Goal: Task Accomplishment & Management: Manage account settings

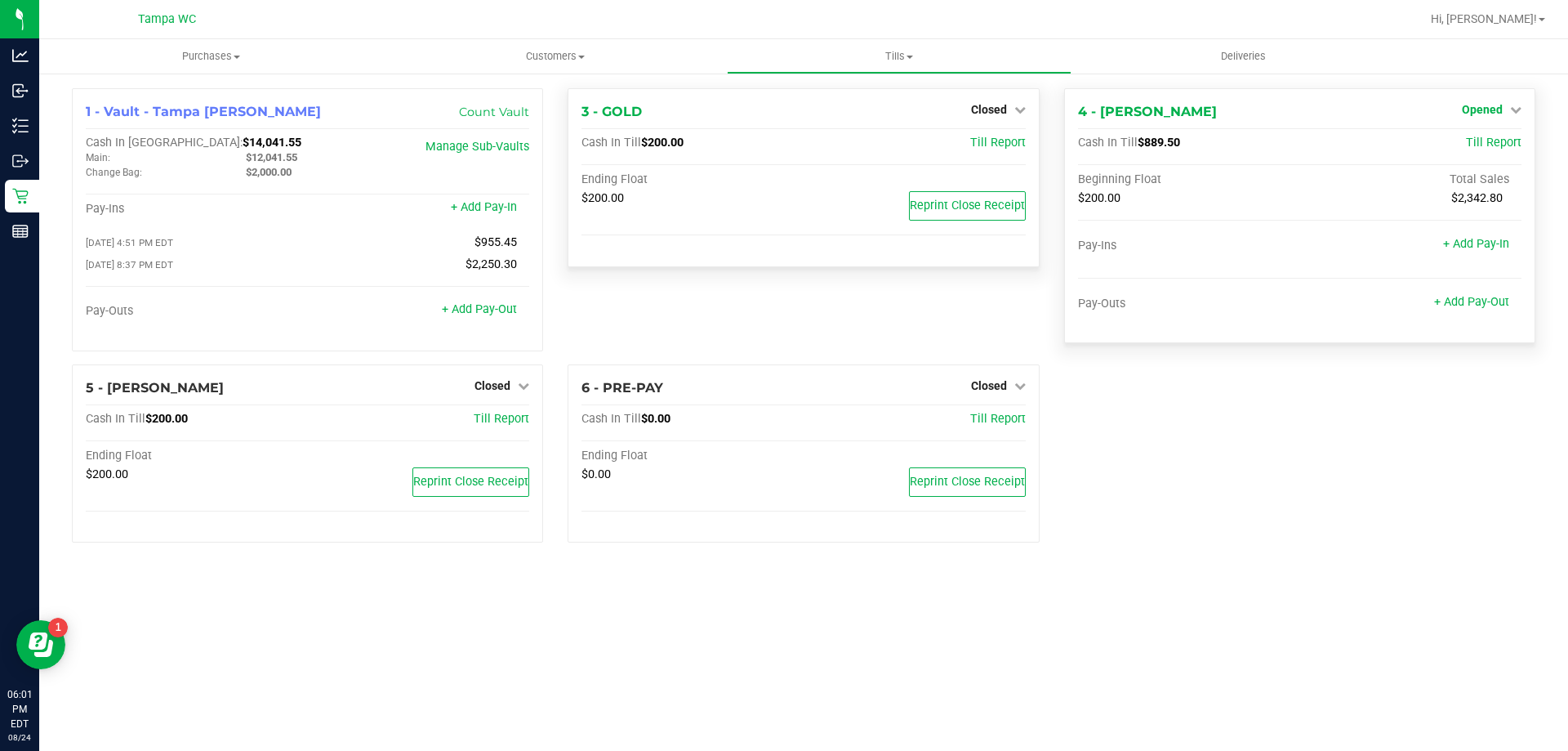
click at [1489, 112] on span "Opened" at bounding box center [1482, 110] width 40 height 13
click at [1485, 144] on link "Close Till" at bounding box center [1484, 144] width 44 height 13
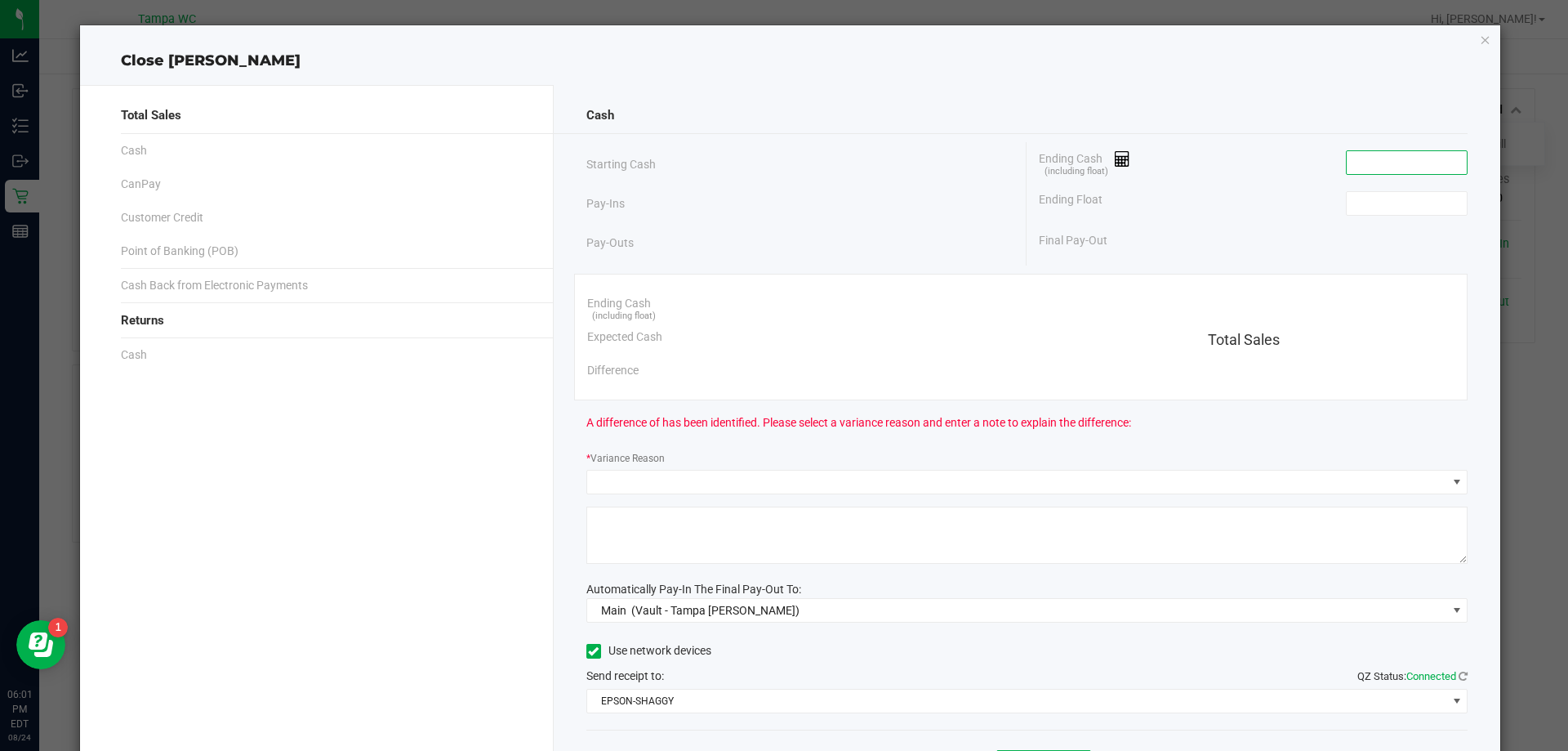
click at [1375, 165] on input at bounding box center [1406, 163] width 120 height 23
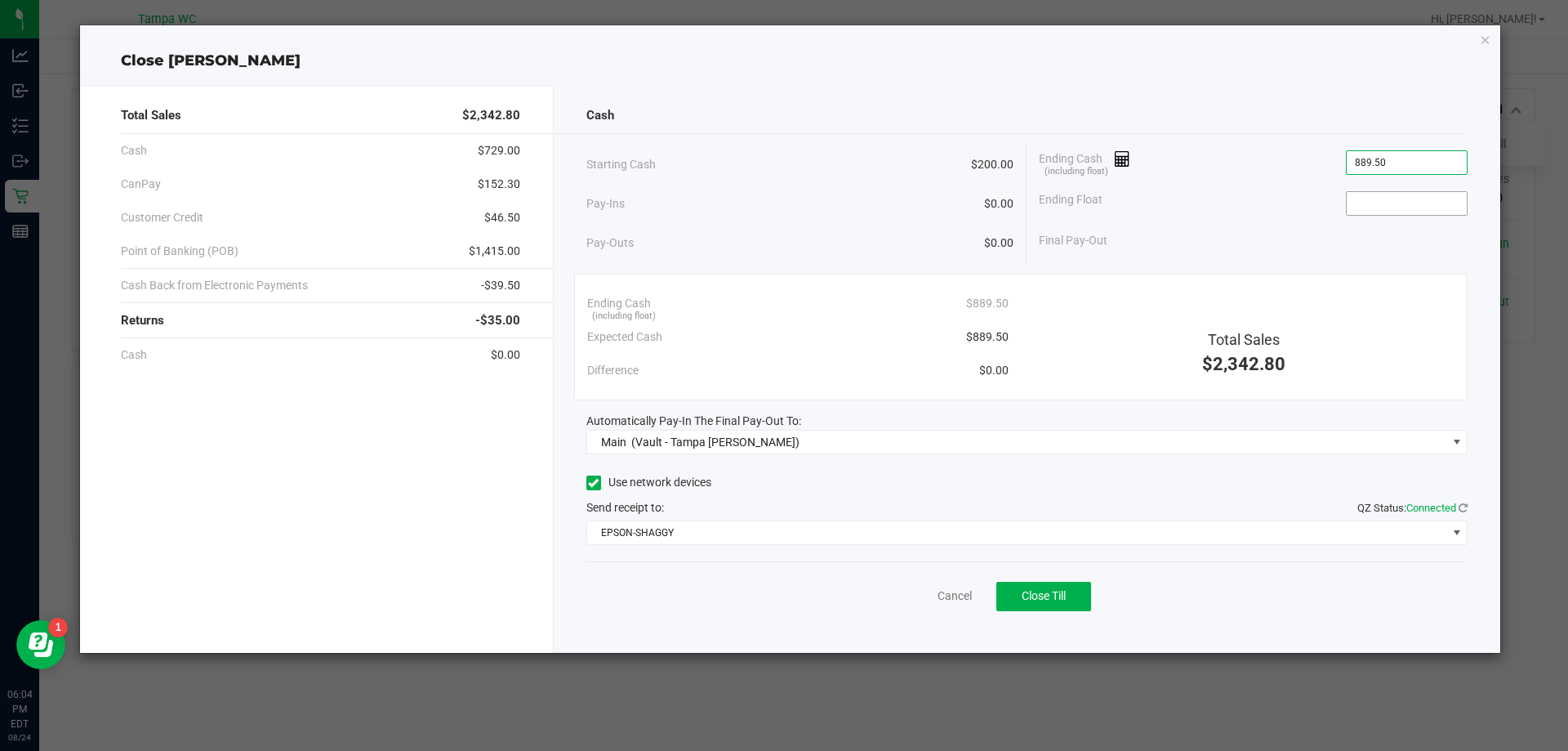
type input "$889.50"
click at [1409, 192] on input at bounding box center [1406, 203] width 120 height 23
type input "$200.00"
click at [1082, 590] on button "Close Till" at bounding box center [1043, 596] width 94 height 30
click at [1483, 40] on icon "button" at bounding box center [1486, 39] width 12 height 19
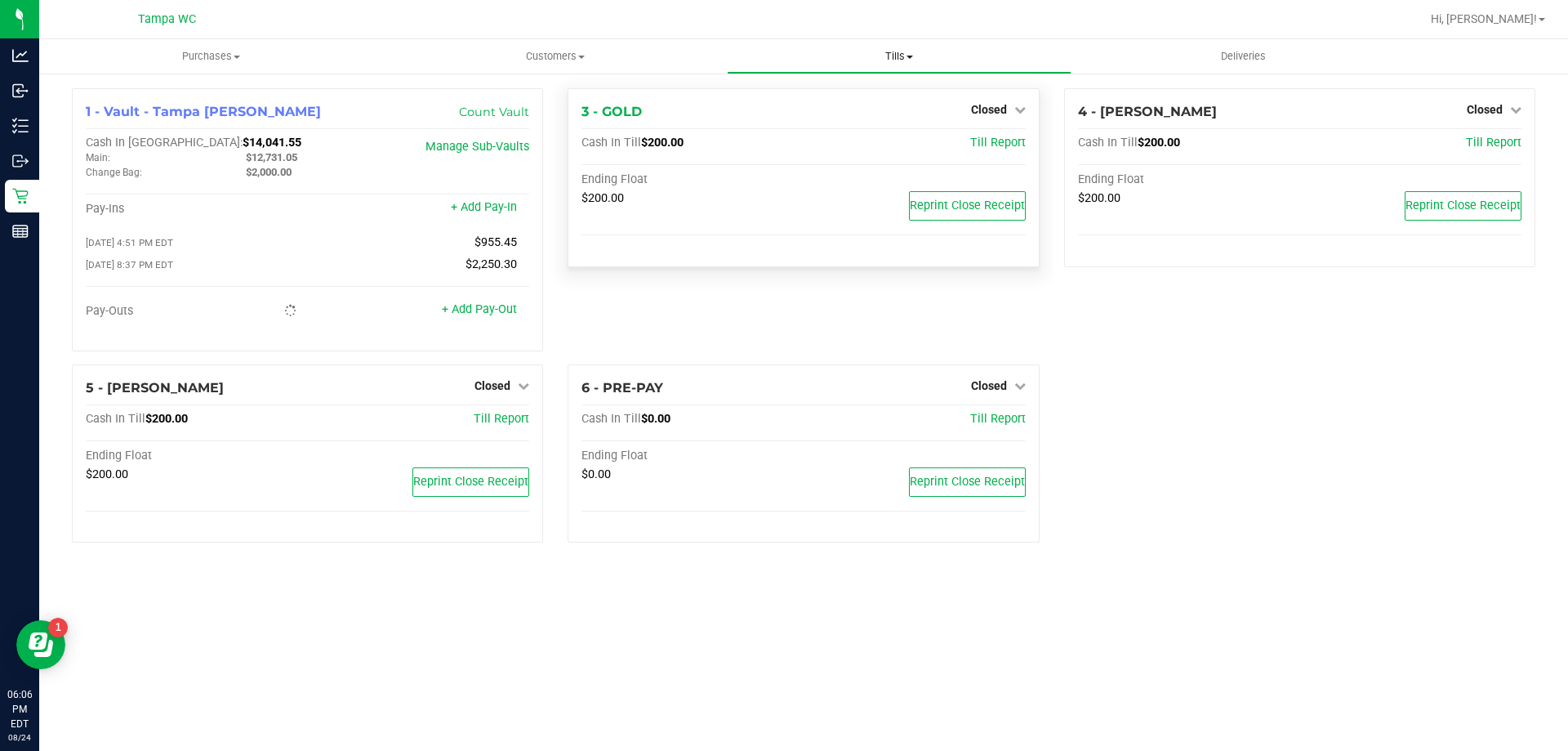
click at [897, 48] on uib-tab-heading "Tills Manage tills Reconcile e-payments" at bounding box center [899, 57] width 343 height 33
click at [861, 116] on span "Reconcile e-payments" at bounding box center [808, 117] width 163 height 13
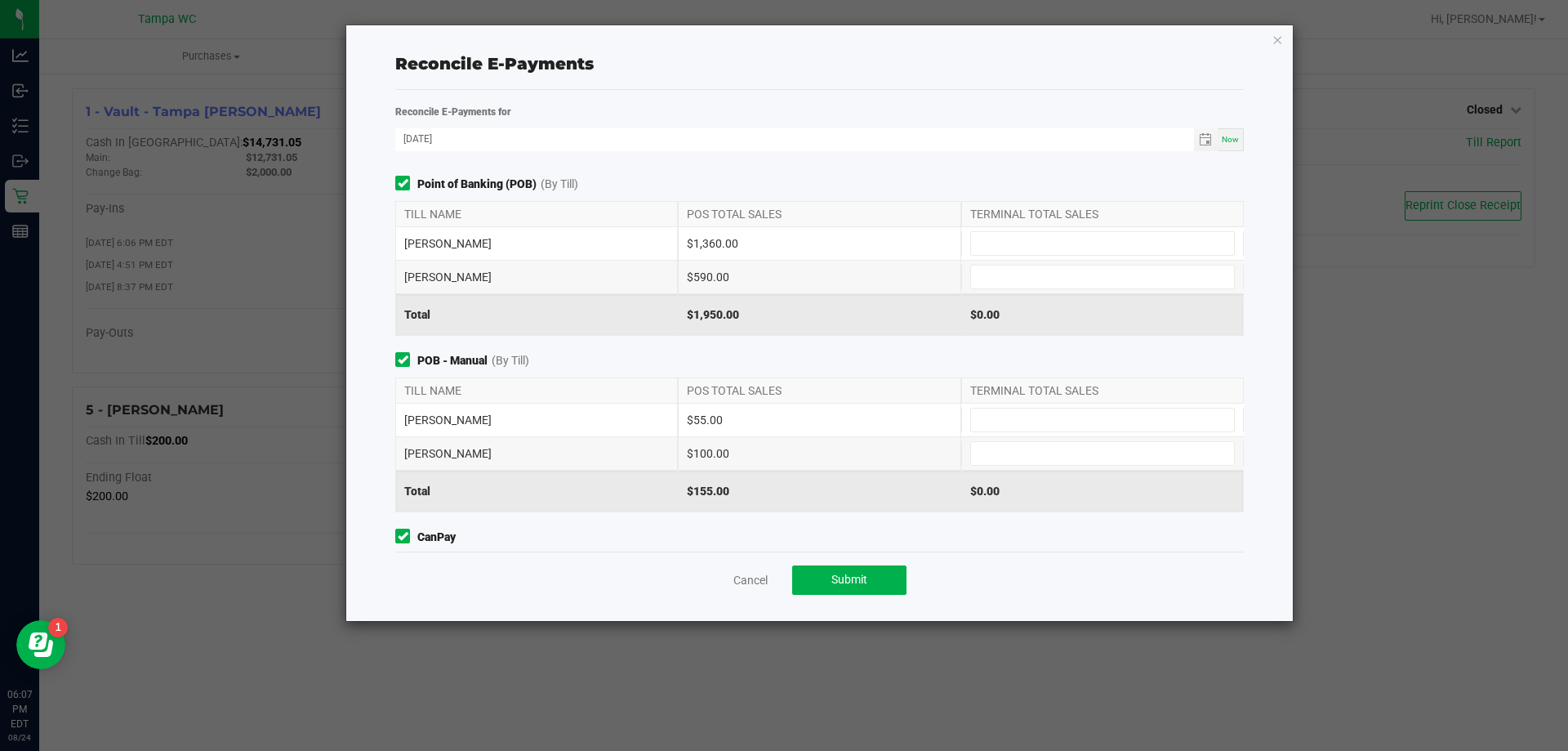
scroll to position [160, 0]
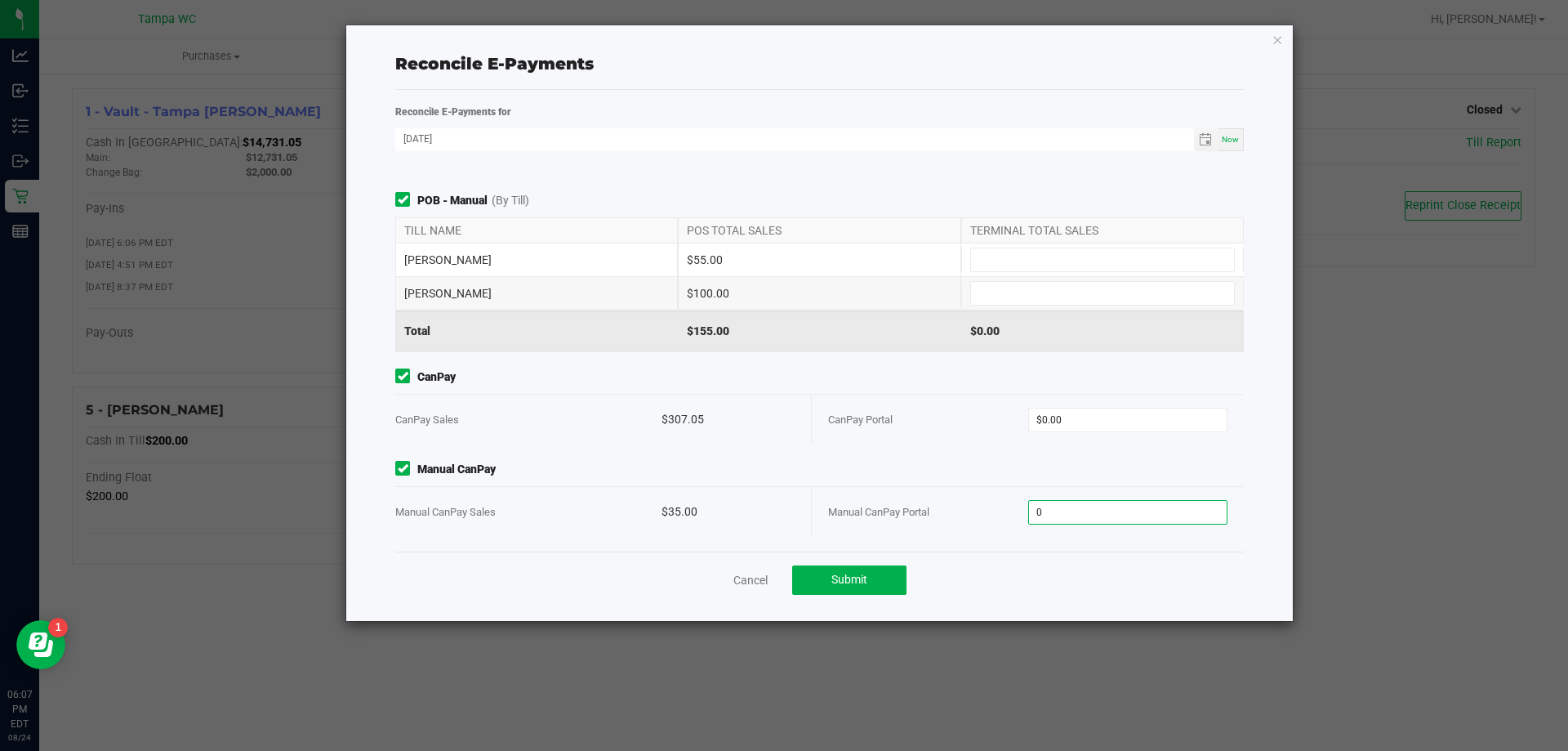
click at [1093, 518] on input "0" at bounding box center [1128, 512] width 198 height 23
type input "35"
type input "0"
type input "$35.00"
click at [1114, 424] on input "0" at bounding box center [1128, 420] width 198 height 23
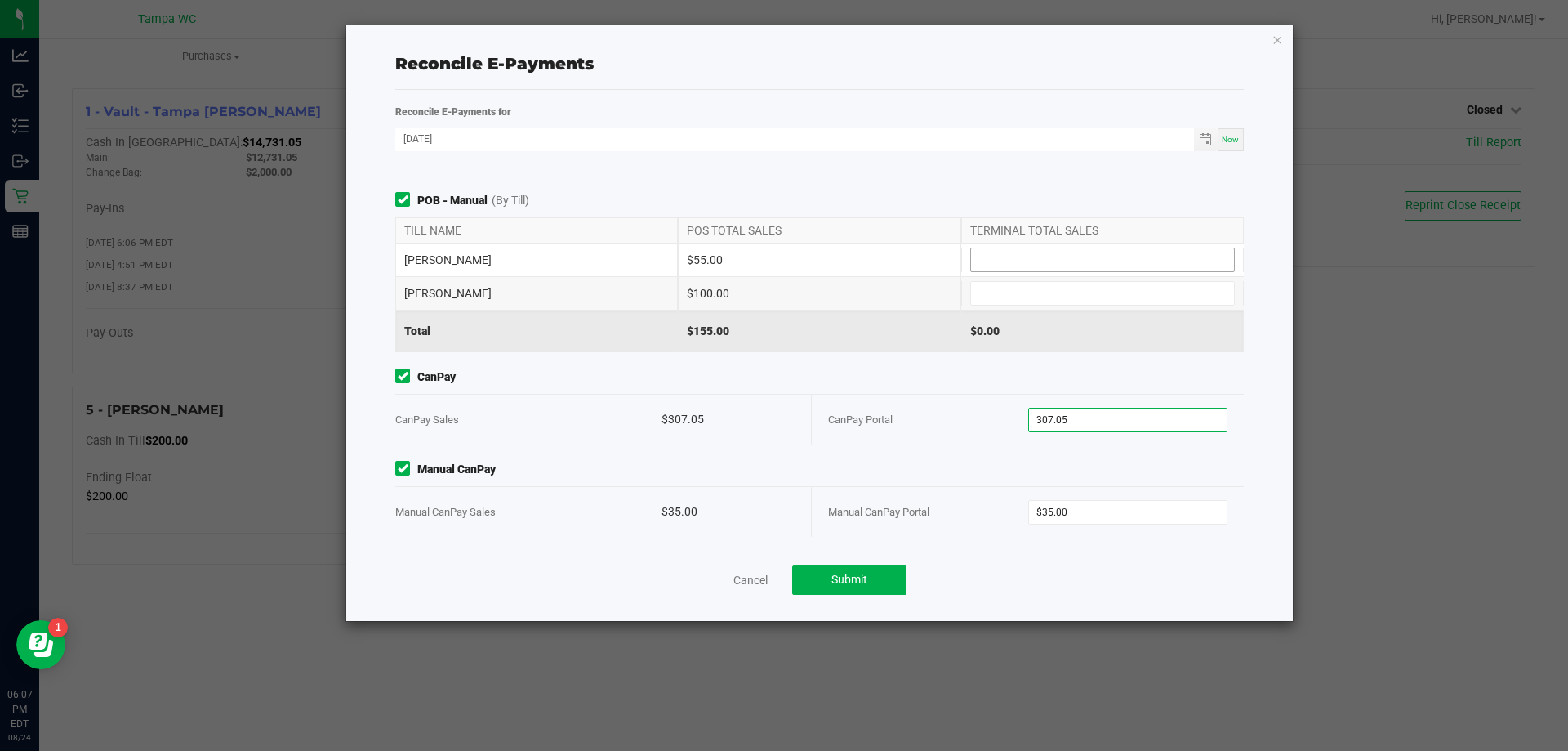
type input "$307.05"
click at [977, 251] on input at bounding box center [1102, 260] width 263 height 23
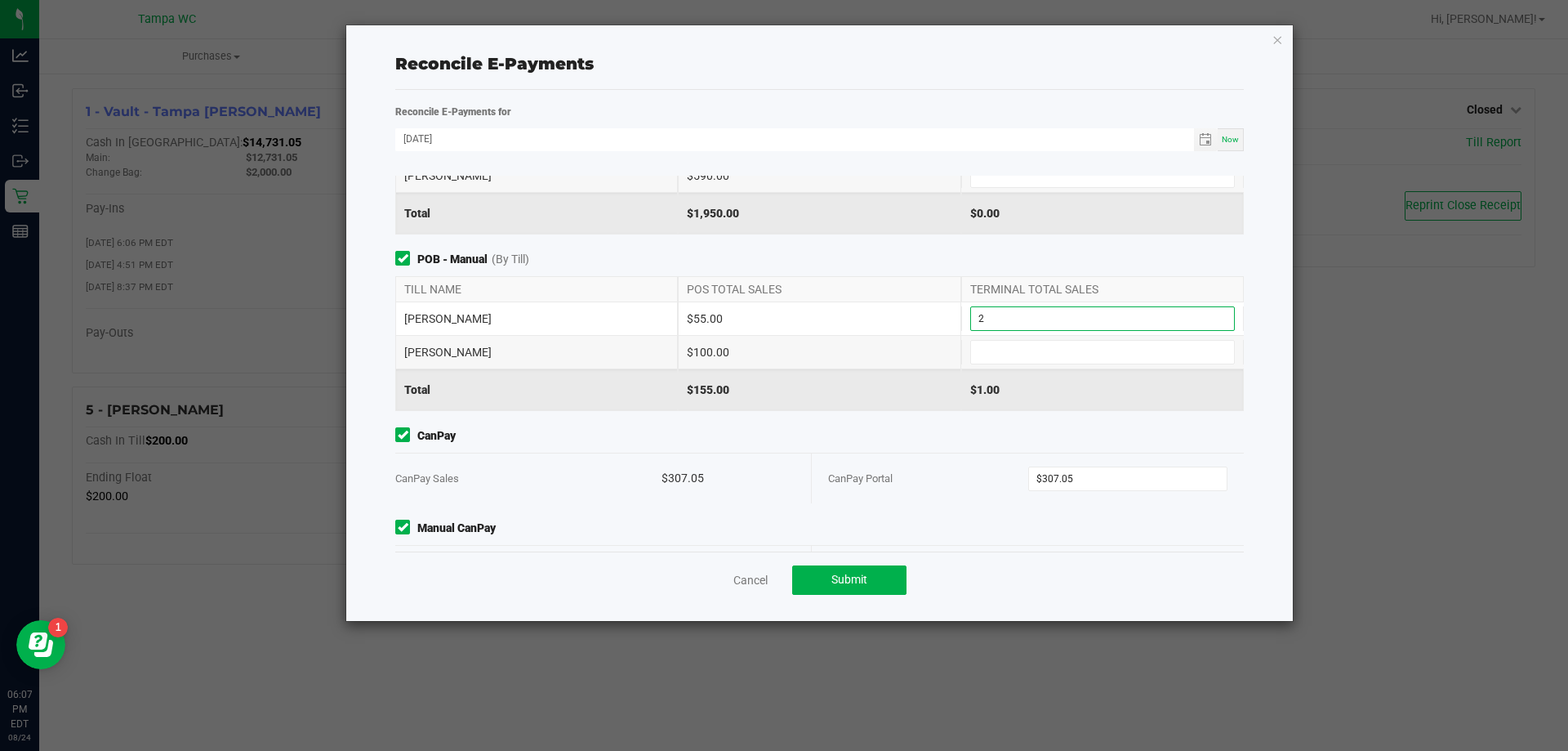
scroll to position [0, 0]
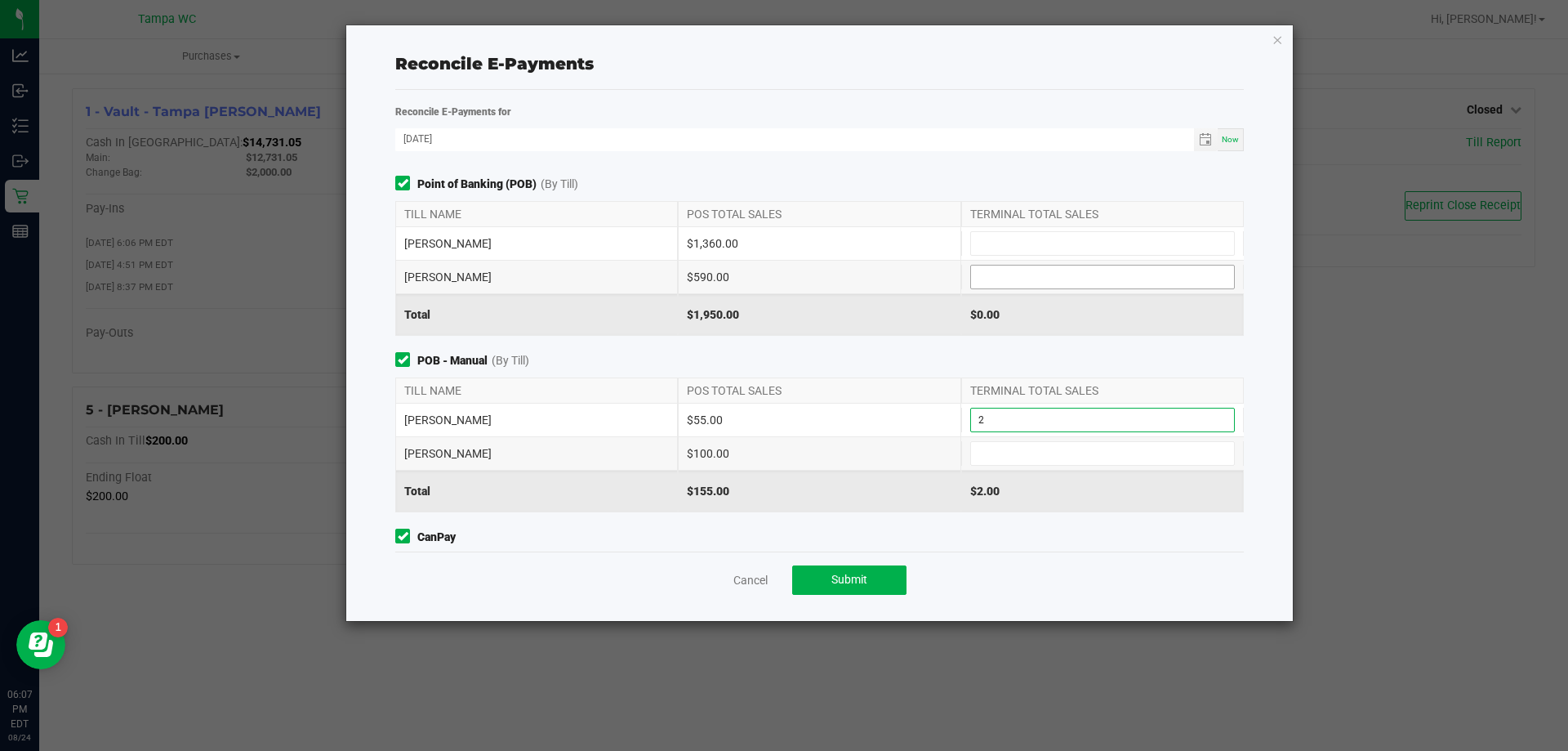
type input "$2.00"
click at [1005, 281] on input at bounding box center [1102, 277] width 263 height 23
type input "$590.00"
click at [1058, 461] on input at bounding box center [1102, 453] width 263 height 23
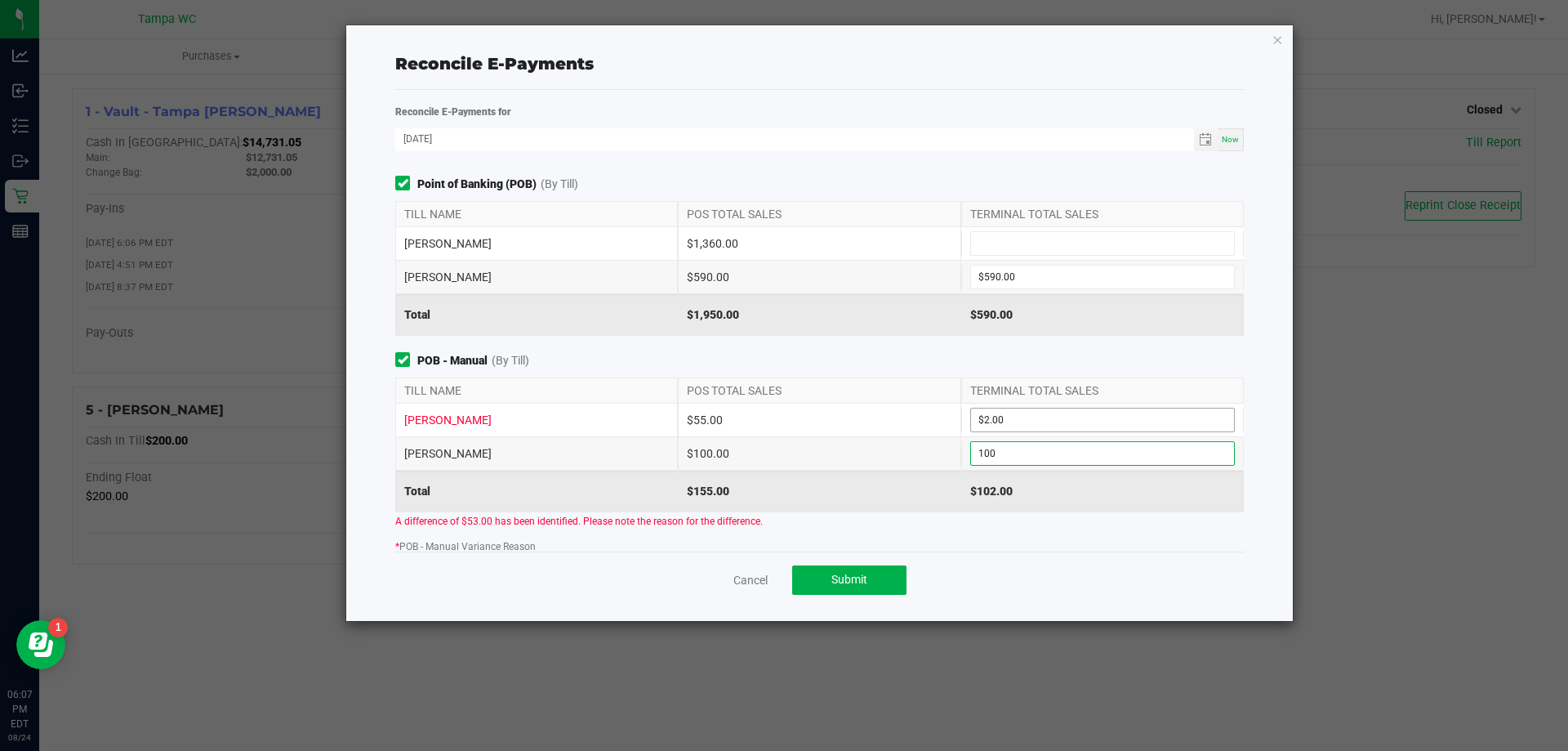
type input "100"
type input "2"
type input "$100.00"
click at [1006, 413] on input "2" at bounding box center [1102, 420] width 263 height 23
type input "$2.00"
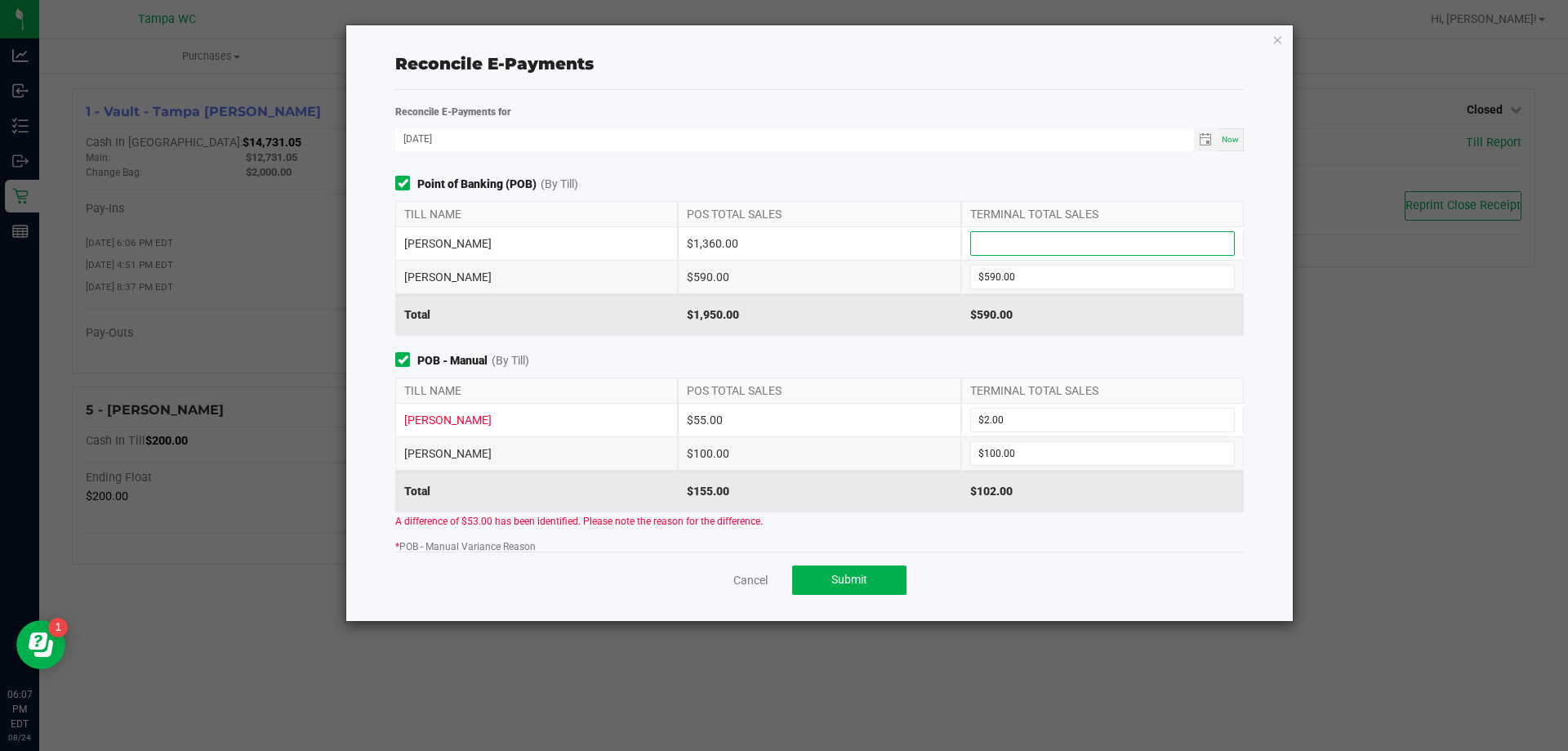
click at [984, 244] on input at bounding box center [1102, 244] width 263 height 23
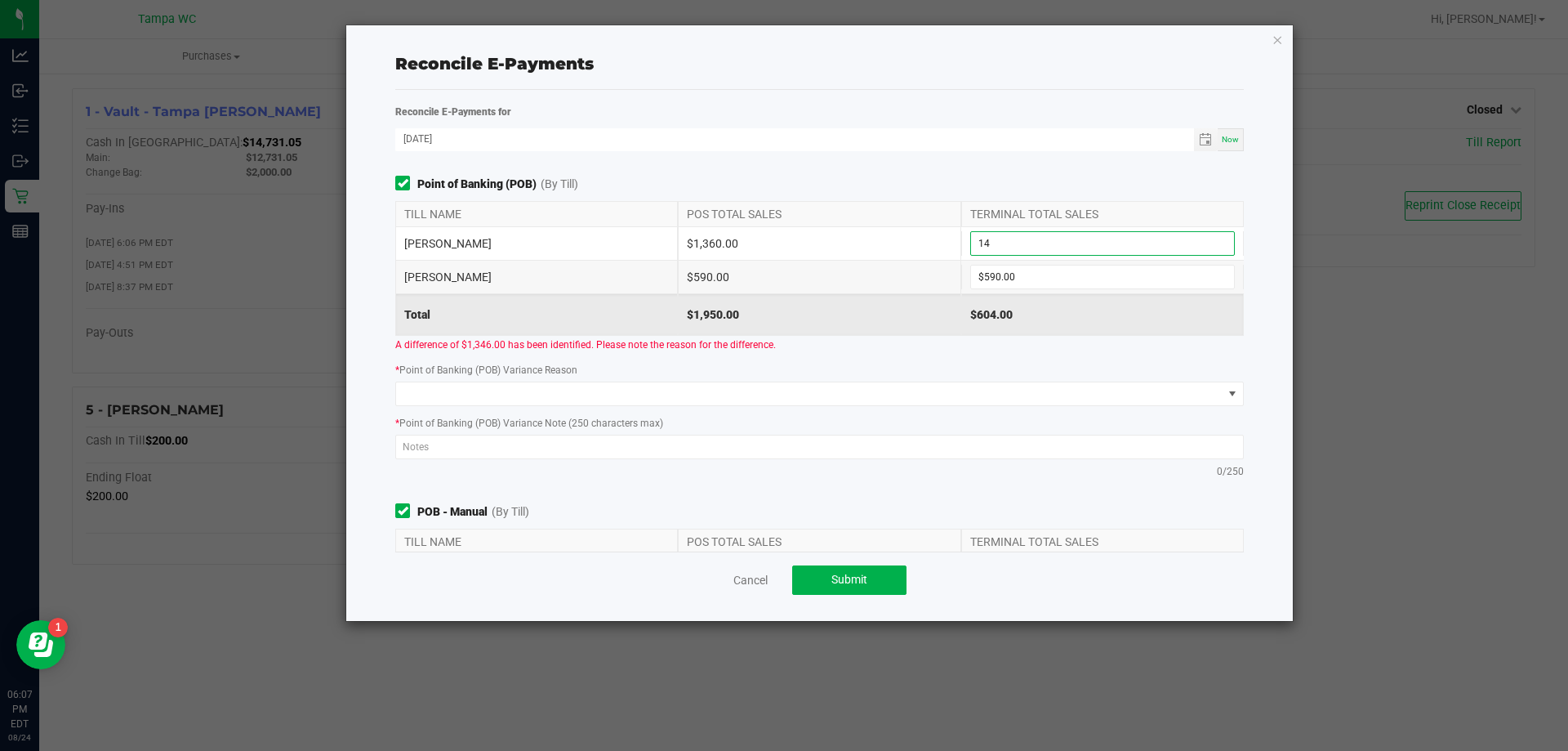
type input "1"
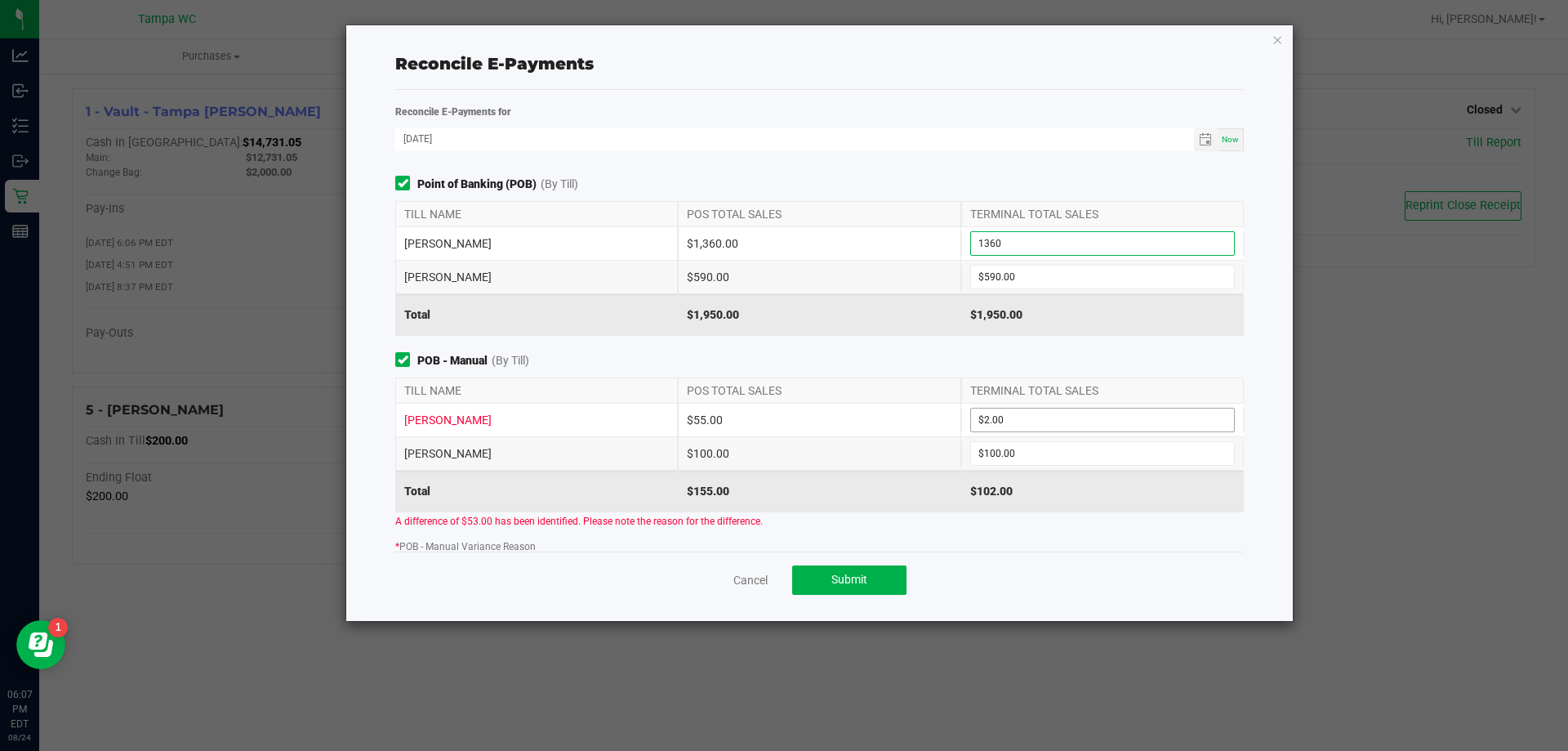
type input "$1,360.00"
click at [1033, 420] on input "2" at bounding box center [1102, 420] width 263 height 23
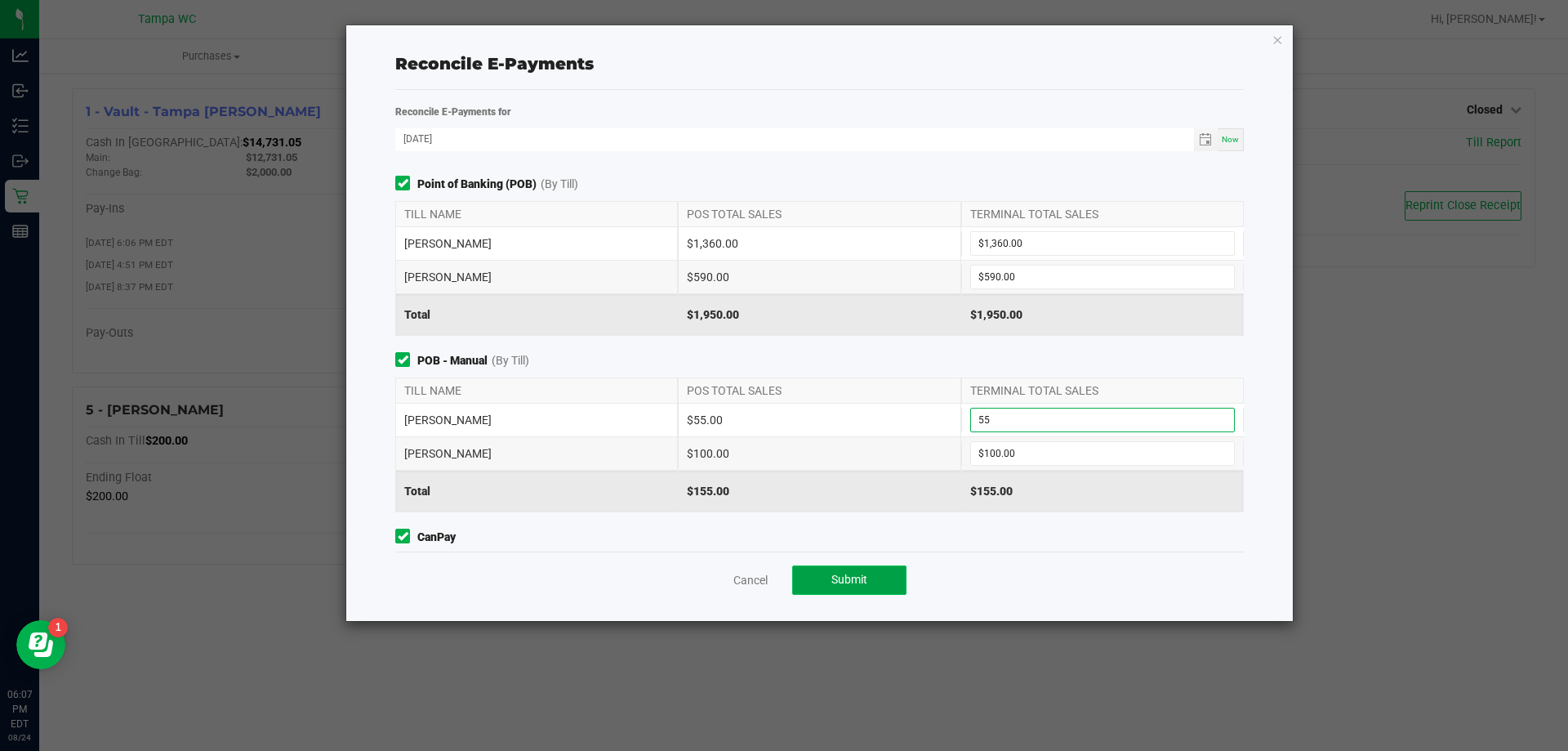
type input "$55.00"
click at [870, 567] on button "Submit" at bounding box center [849, 580] width 115 height 30
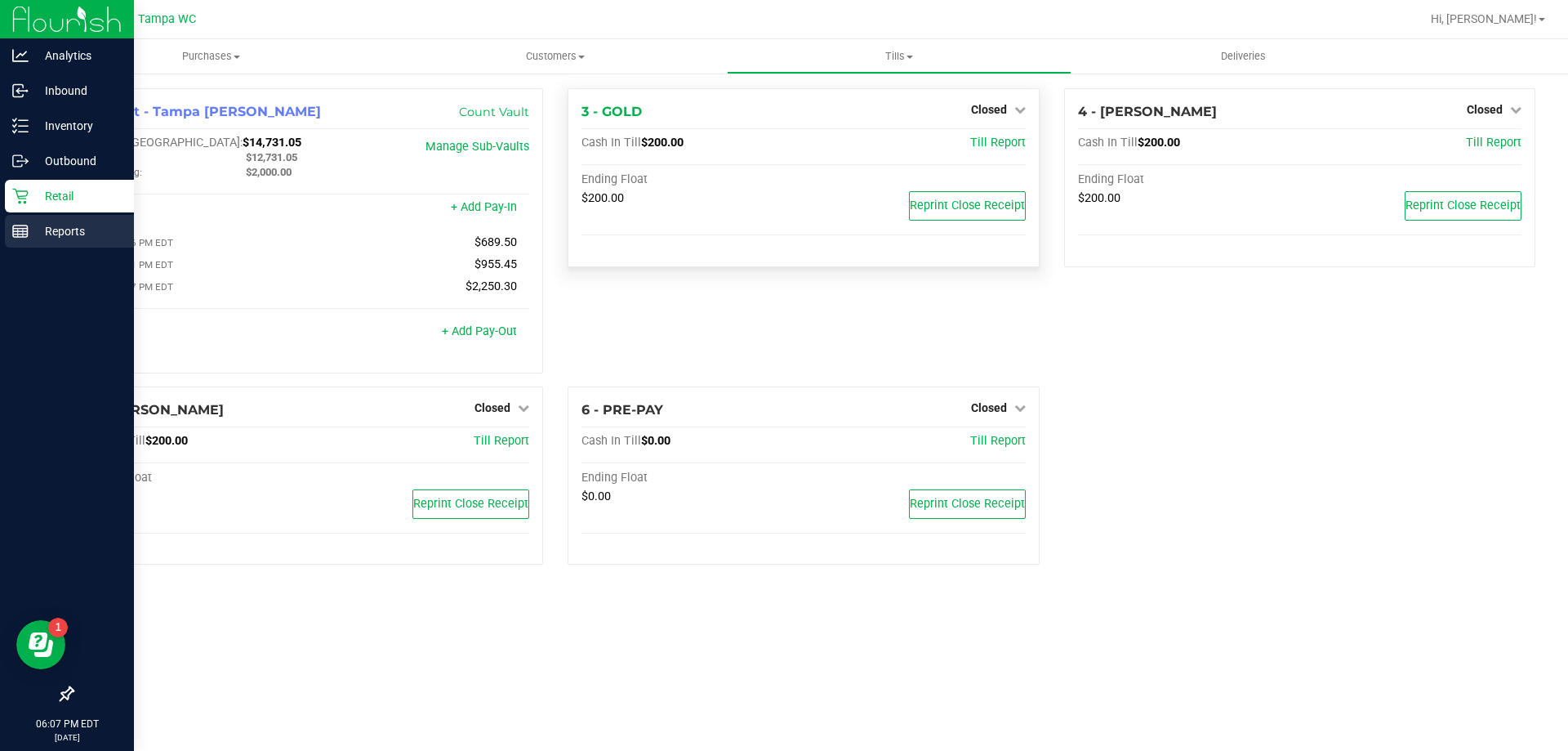
click at [82, 235] on p "Reports" at bounding box center [78, 231] width 98 height 19
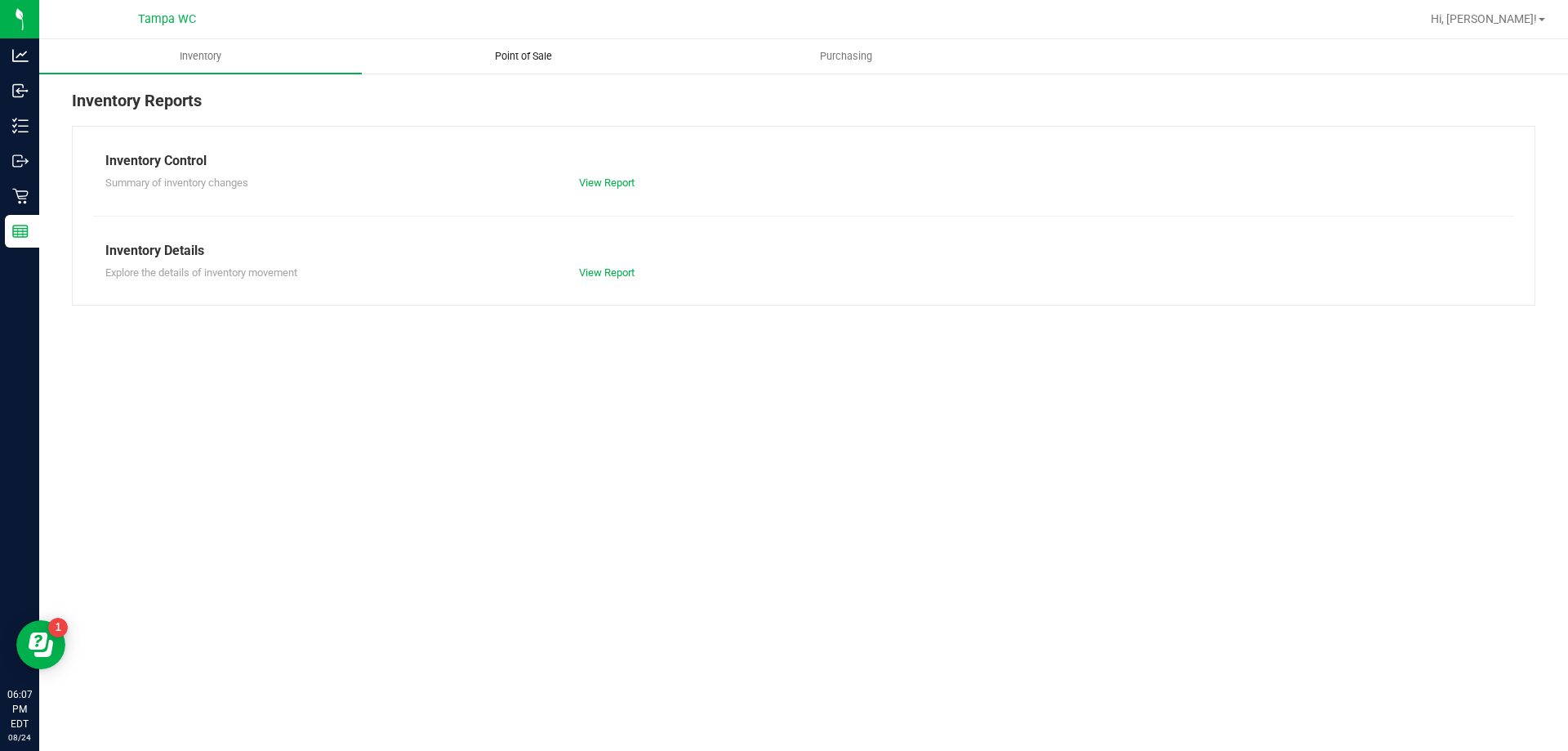
click at [517, 60] on span "Point of Sale" at bounding box center [523, 56] width 101 height 14
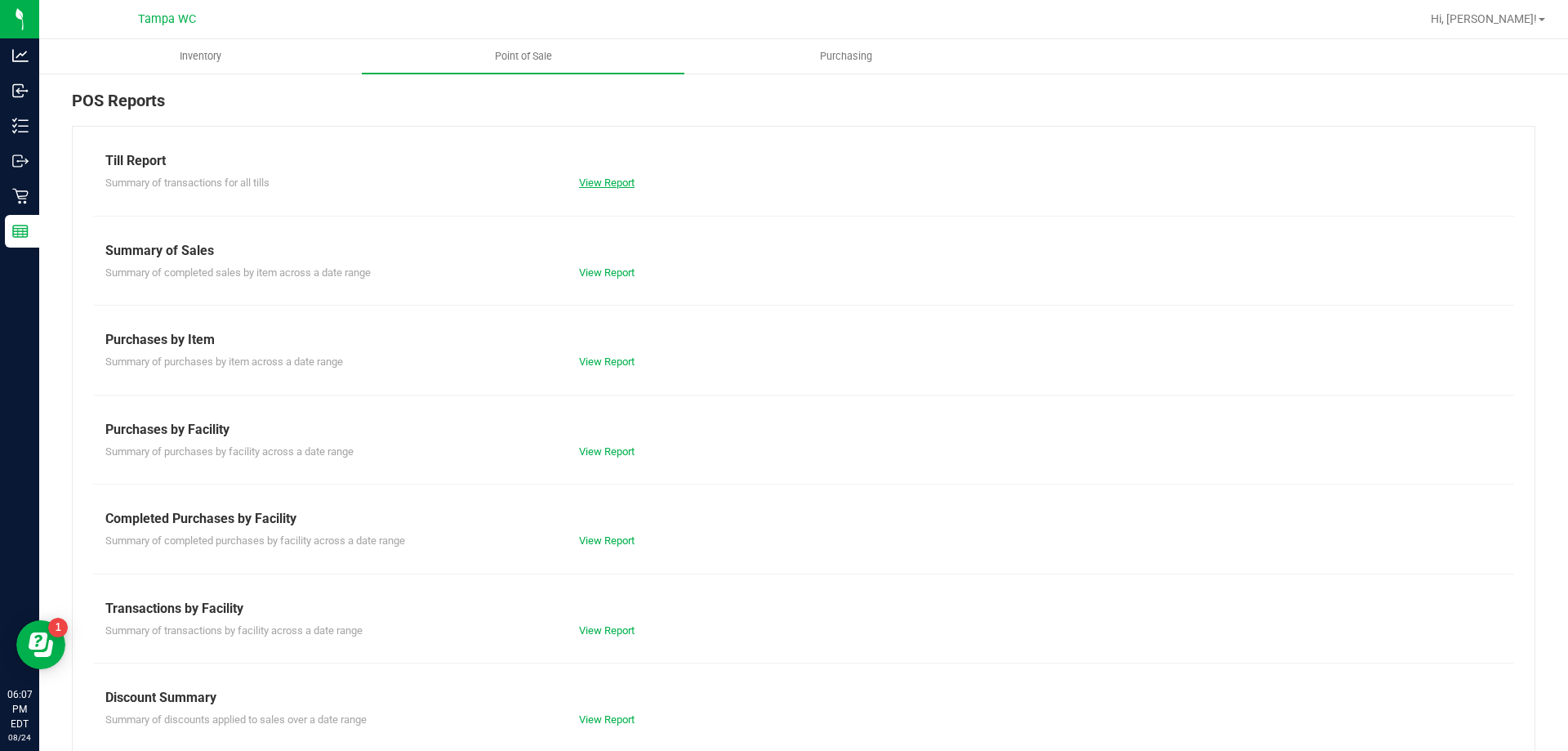
click at [598, 178] on link "View Report" at bounding box center [607, 182] width 56 height 13
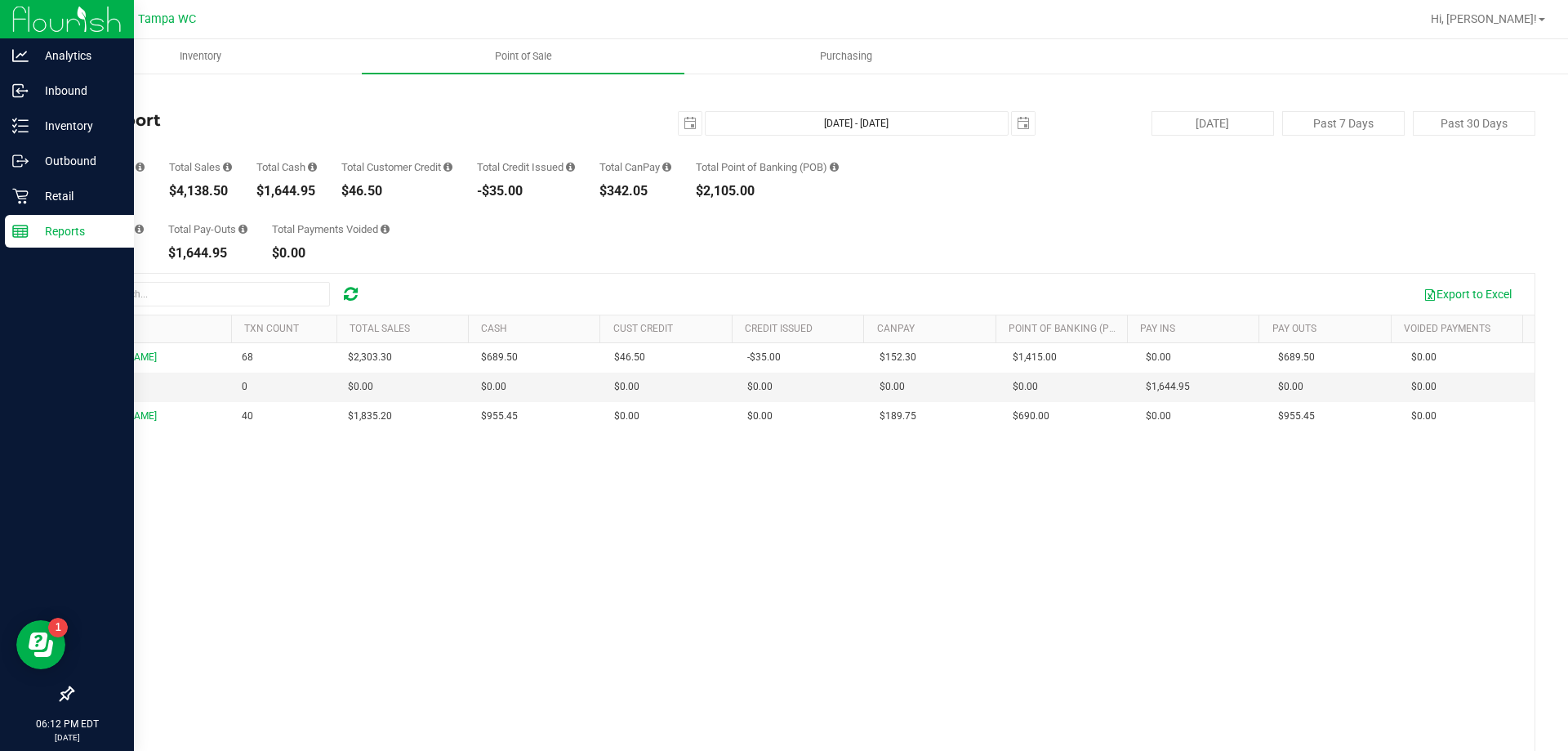
click at [45, 236] on p "Reports" at bounding box center [78, 231] width 98 height 19
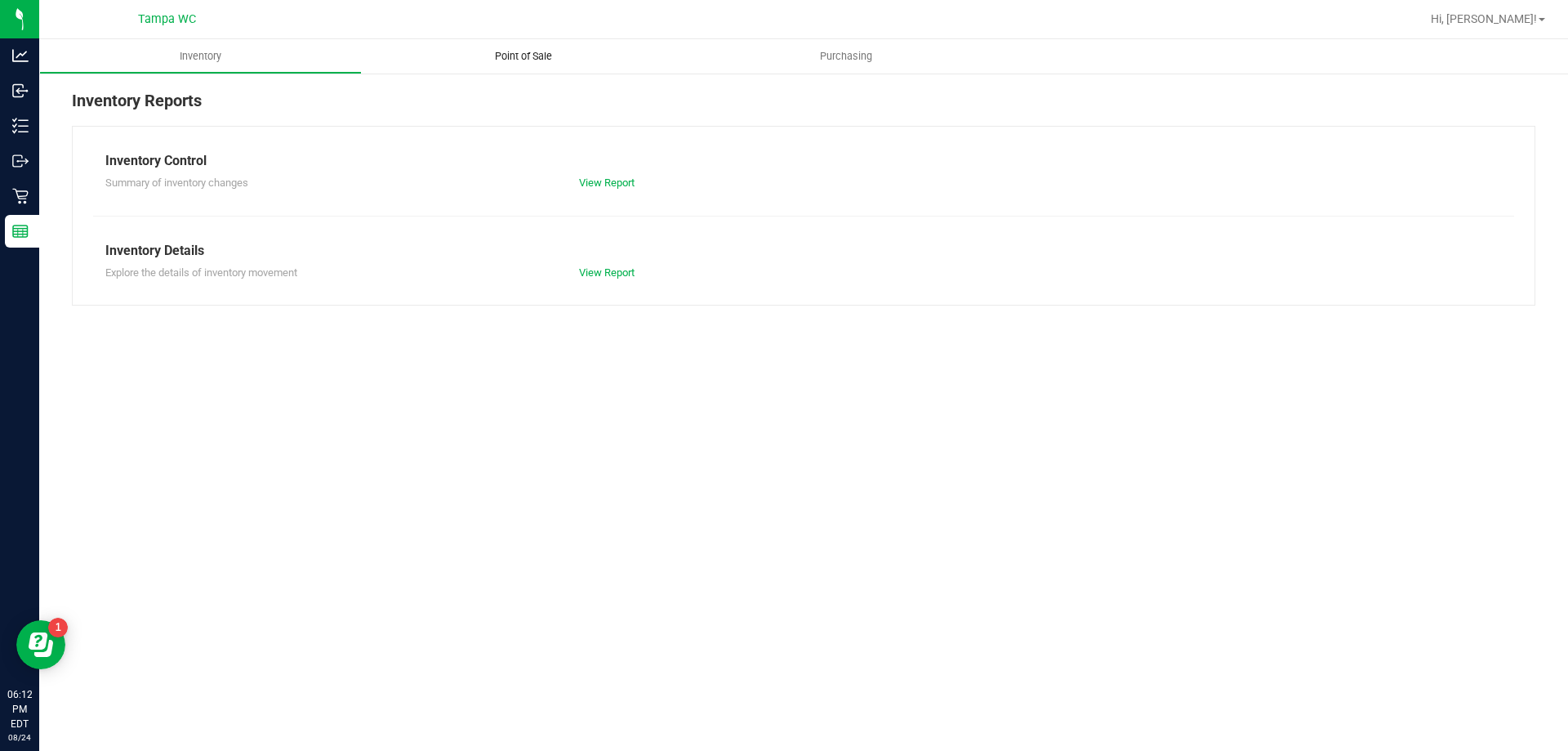
click at [510, 57] on span "Point of Sale" at bounding box center [523, 56] width 101 height 14
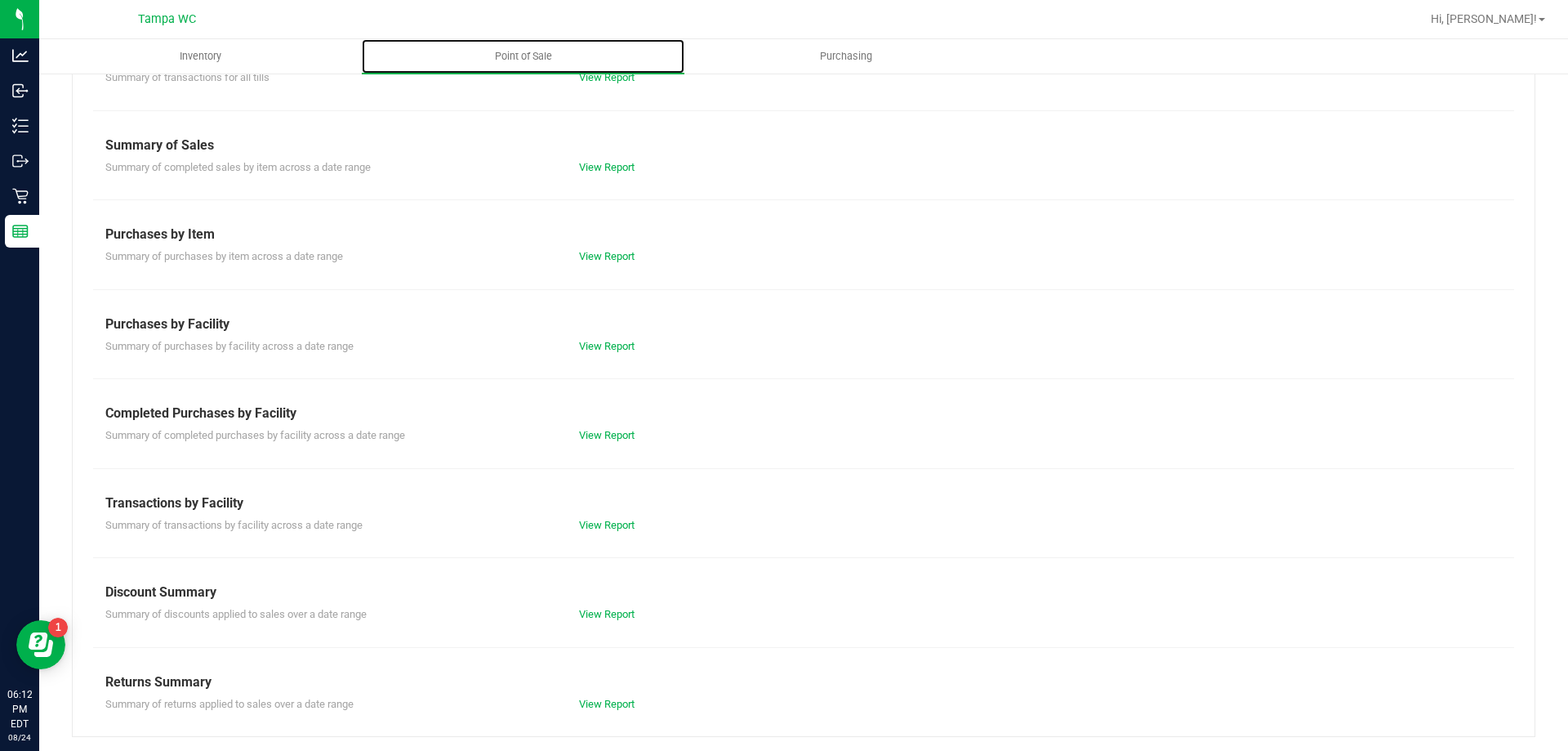
scroll to position [108, 0]
click at [584, 518] on link "View Report" at bounding box center [607, 522] width 56 height 13
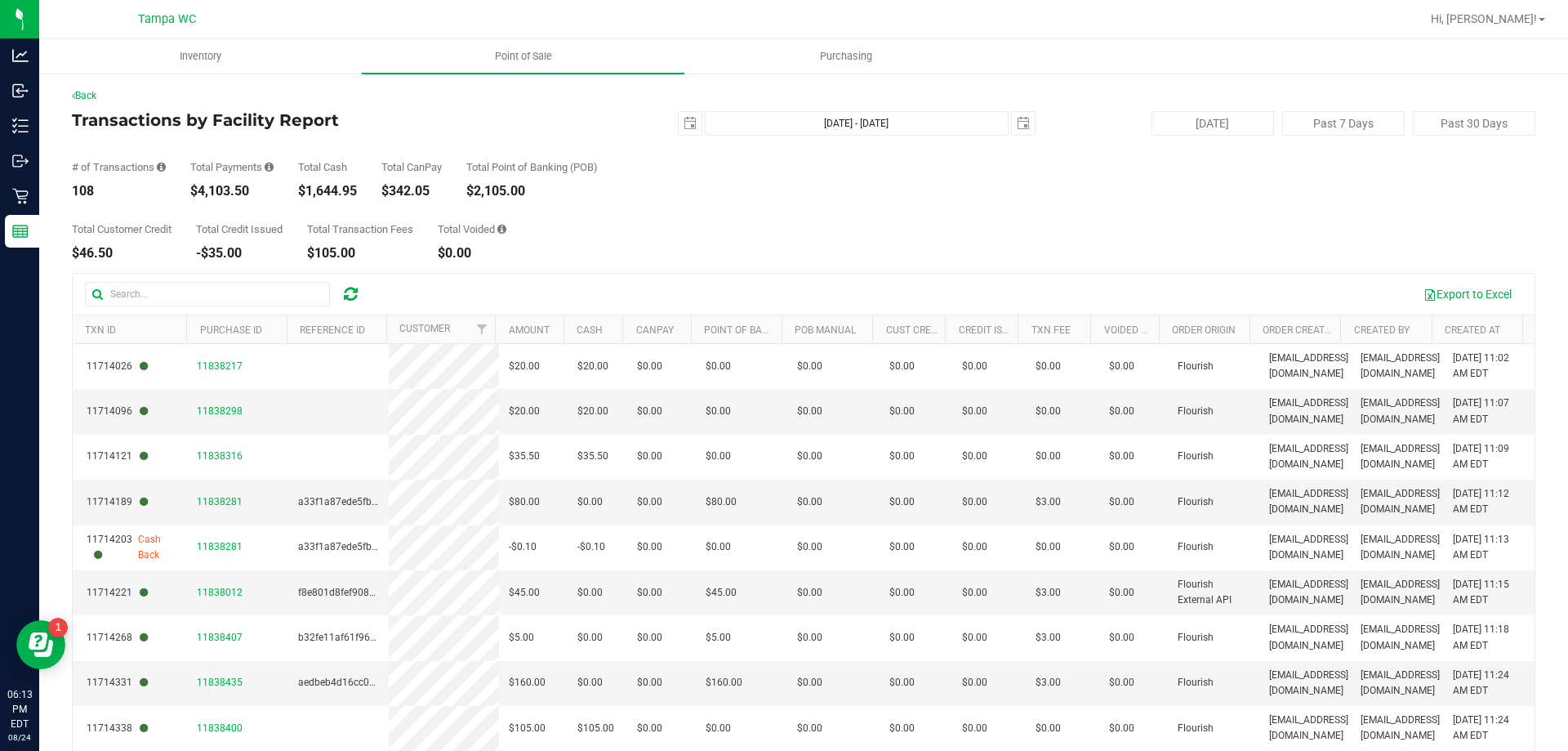
drag, startPoint x: 193, startPoint y: 187, endPoint x: 250, endPoint y: 189, distance: 57.0
click at [250, 189] on div "$4,103.50" at bounding box center [232, 192] width 84 height 13
copy div "$4,103.50"
click at [683, 123] on span "select" at bounding box center [690, 123] width 13 height 13
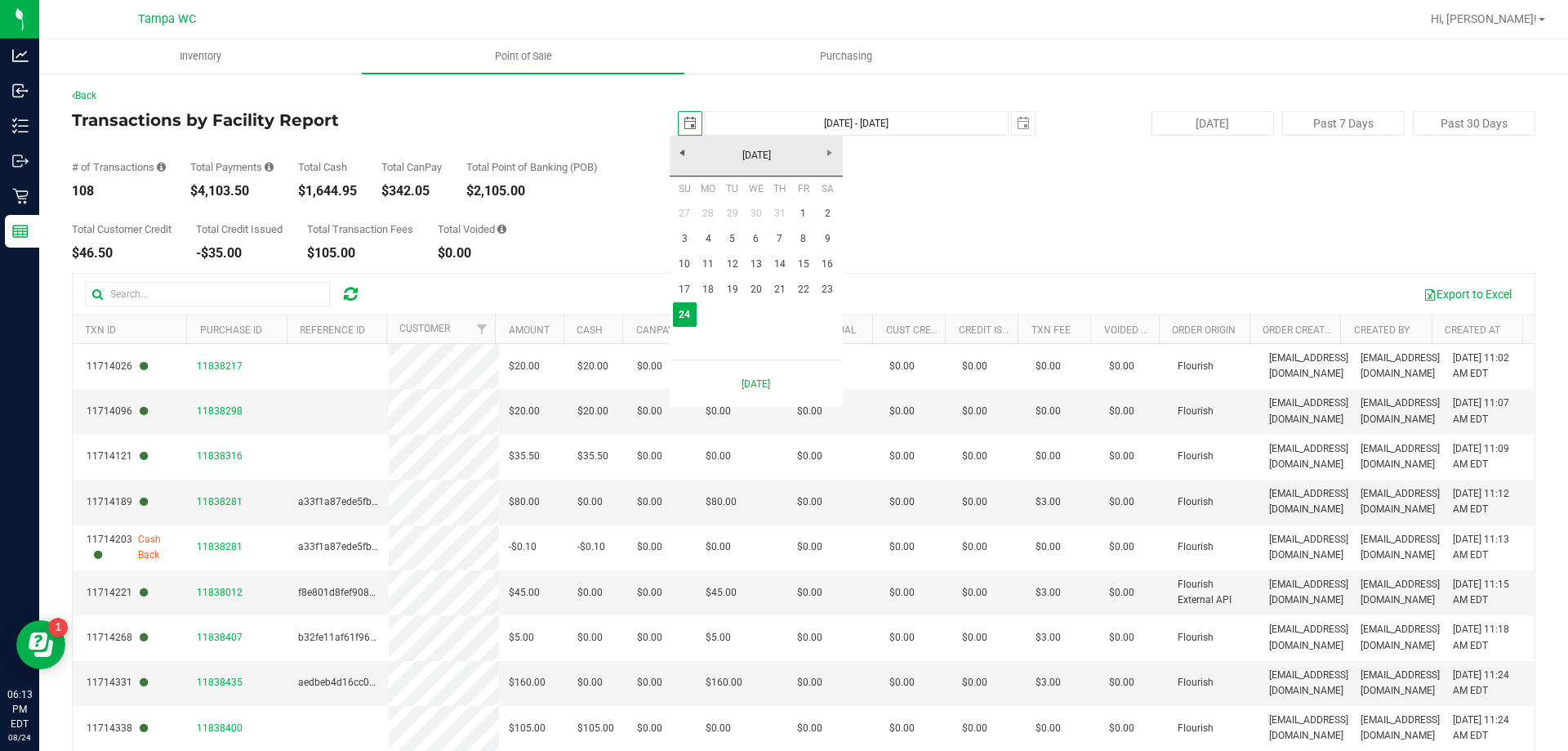
scroll to position [0, 40]
click at [630, 206] on div "Total Customer Credit $46.50 Total Credit Issued -$35.00 Total Transaction Fees…" at bounding box center [804, 228] width 1464 height 62
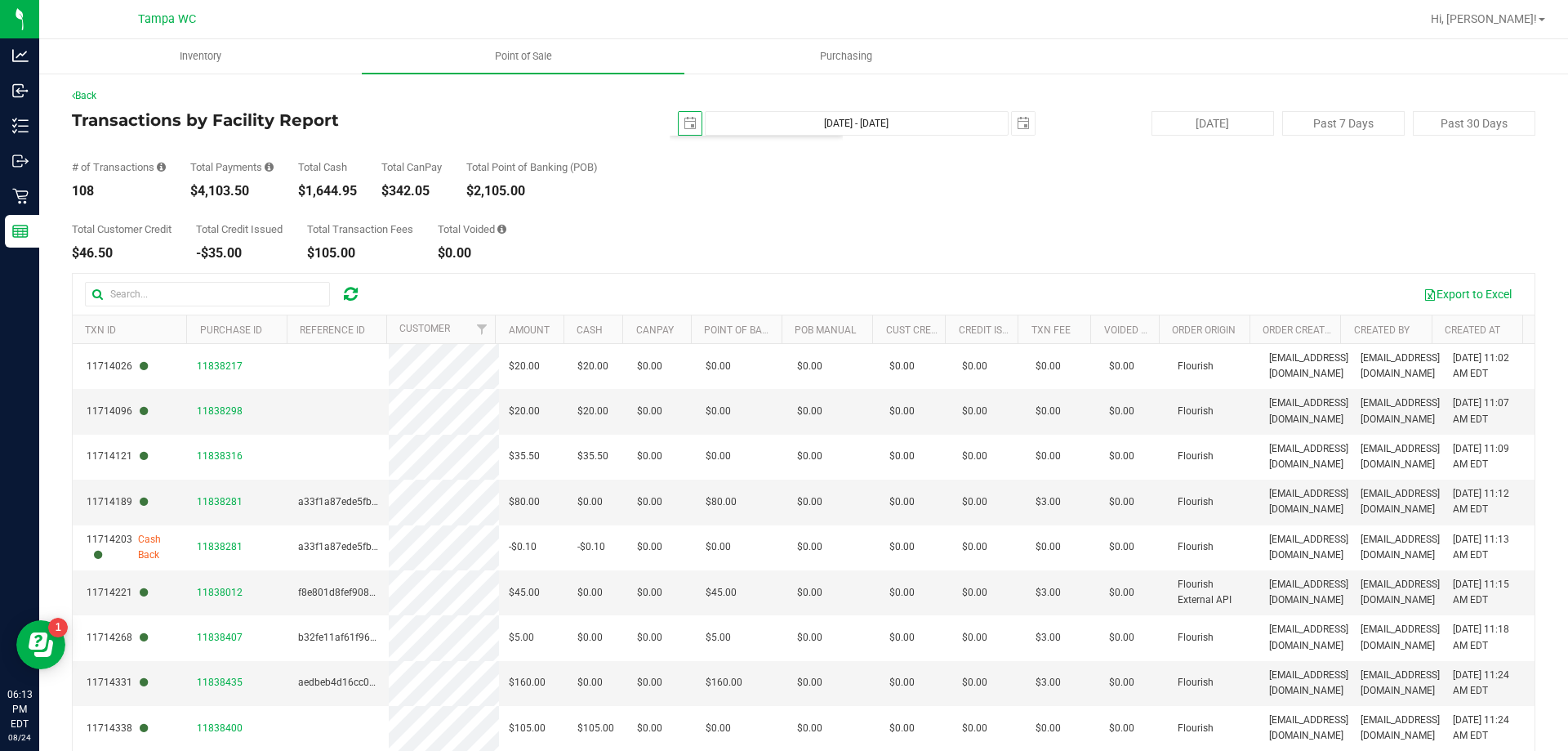
scroll to position [0, 0]
drag, startPoint x: 193, startPoint y: 189, endPoint x: 257, endPoint y: 189, distance: 64.0
click at [257, 189] on div "$4,103.50" at bounding box center [232, 192] width 84 height 13
copy div "$4,103.50"
click at [683, 117] on span "select" at bounding box center [690, 123] width 13 height 13
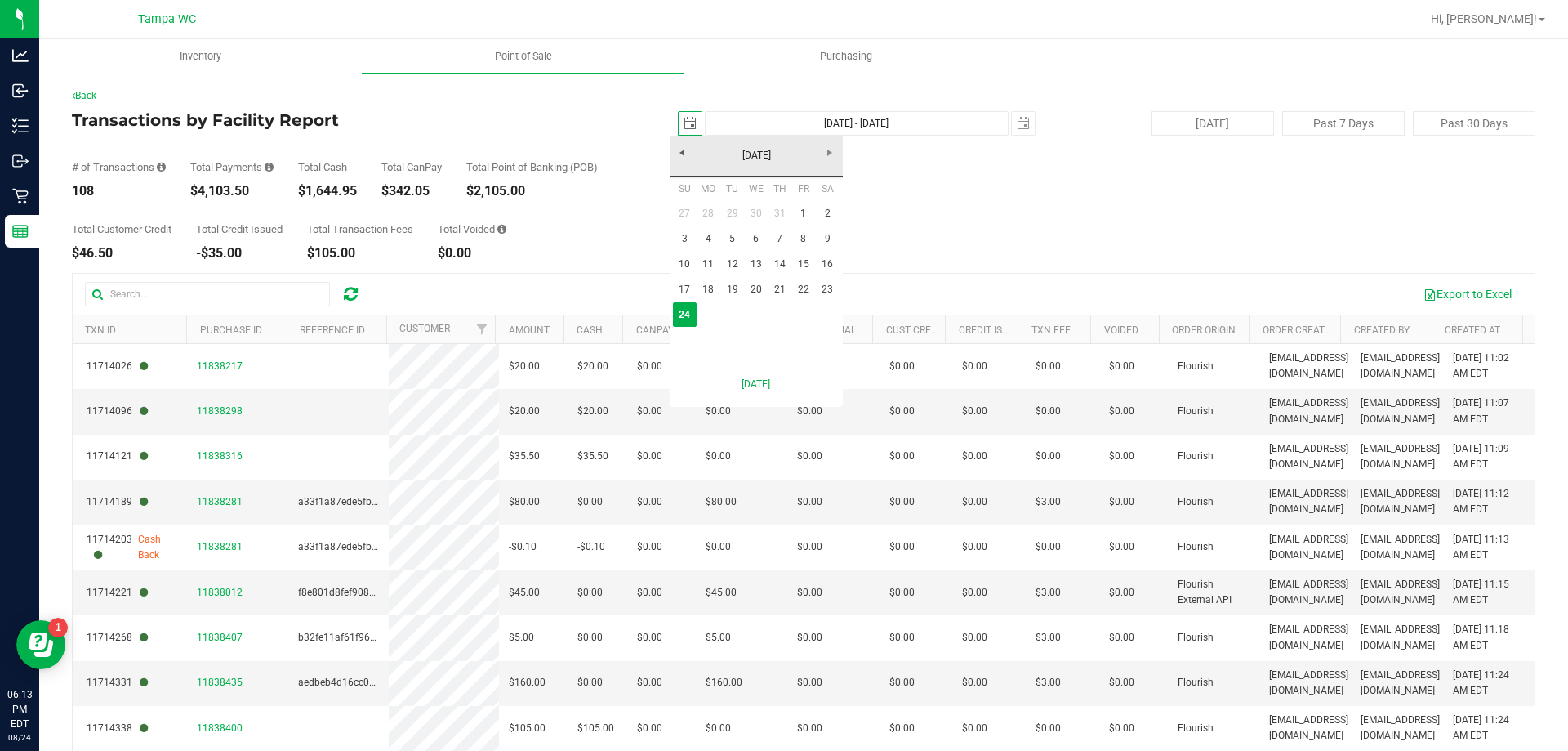
scroll to position [0, 40]
click at [803, 213] on link "1" at bounding box center [803, 214] width 24 height 25
type input "[DATE]"
type input "[DATE] - [DATE]"
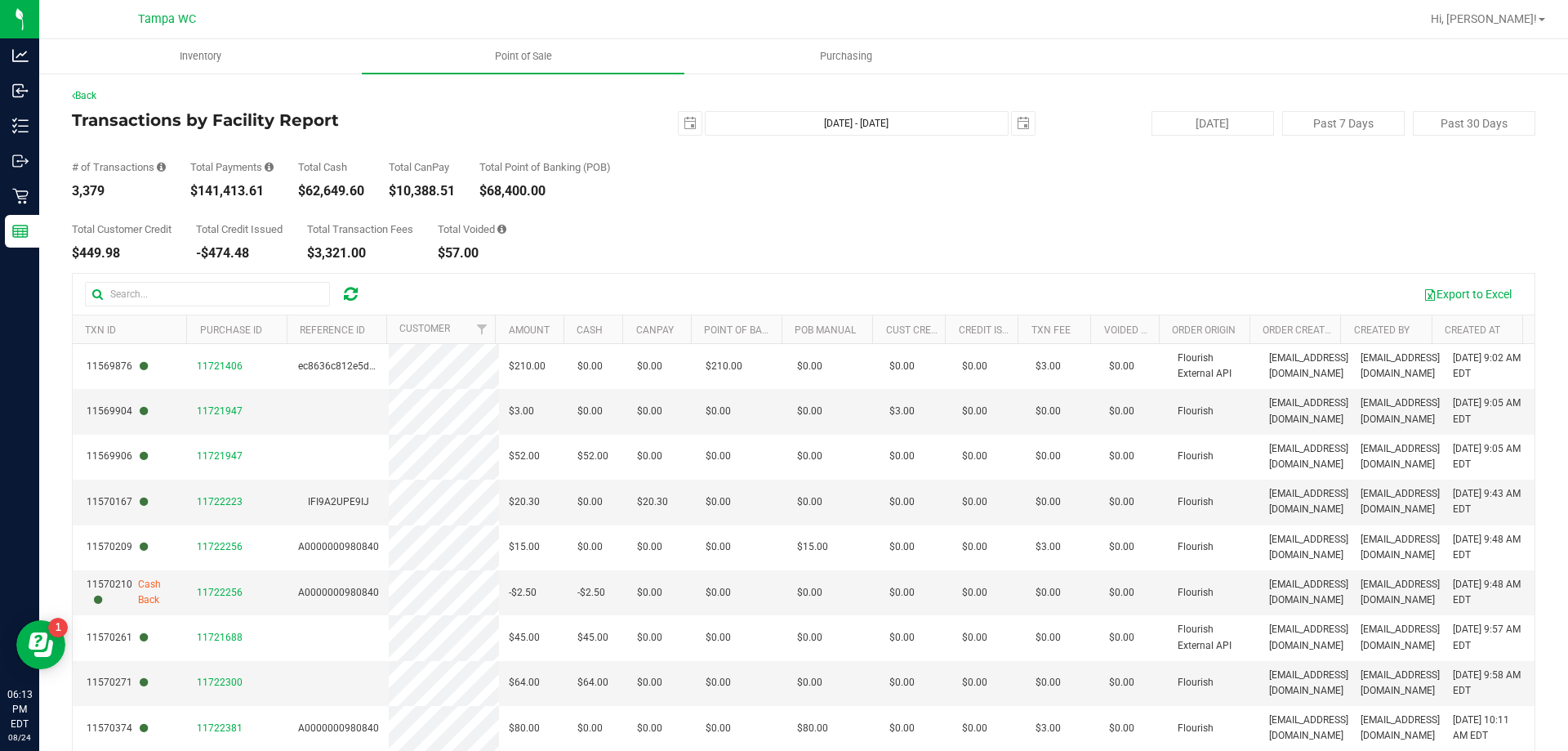
drag, startPoint x: 195, startPoint y: 191, endPoint x: 245, endPoint y: 185, distance: 50.4
click at [245, 185] on div "$141,413.61" at bounding box center [232, 192] width 84 height 13
click at [184, 187] on div "# of Transactions 3,379 Total Payments $141,413.61 Total Cash $62,649.60 Total …" at bounding box center [804, 167] width 1464 height 62
drag, startPoint x: 186, startPoint y: 187, endPoint x: 266, endPoint y: 184, distance: 80.1
click at [266, 184] on div "# of Transactions 3,379 Total Payments $141,413.61 Total Cash $62,649.60 Total …" at bounding box center [804, 167] width 1464 height 62
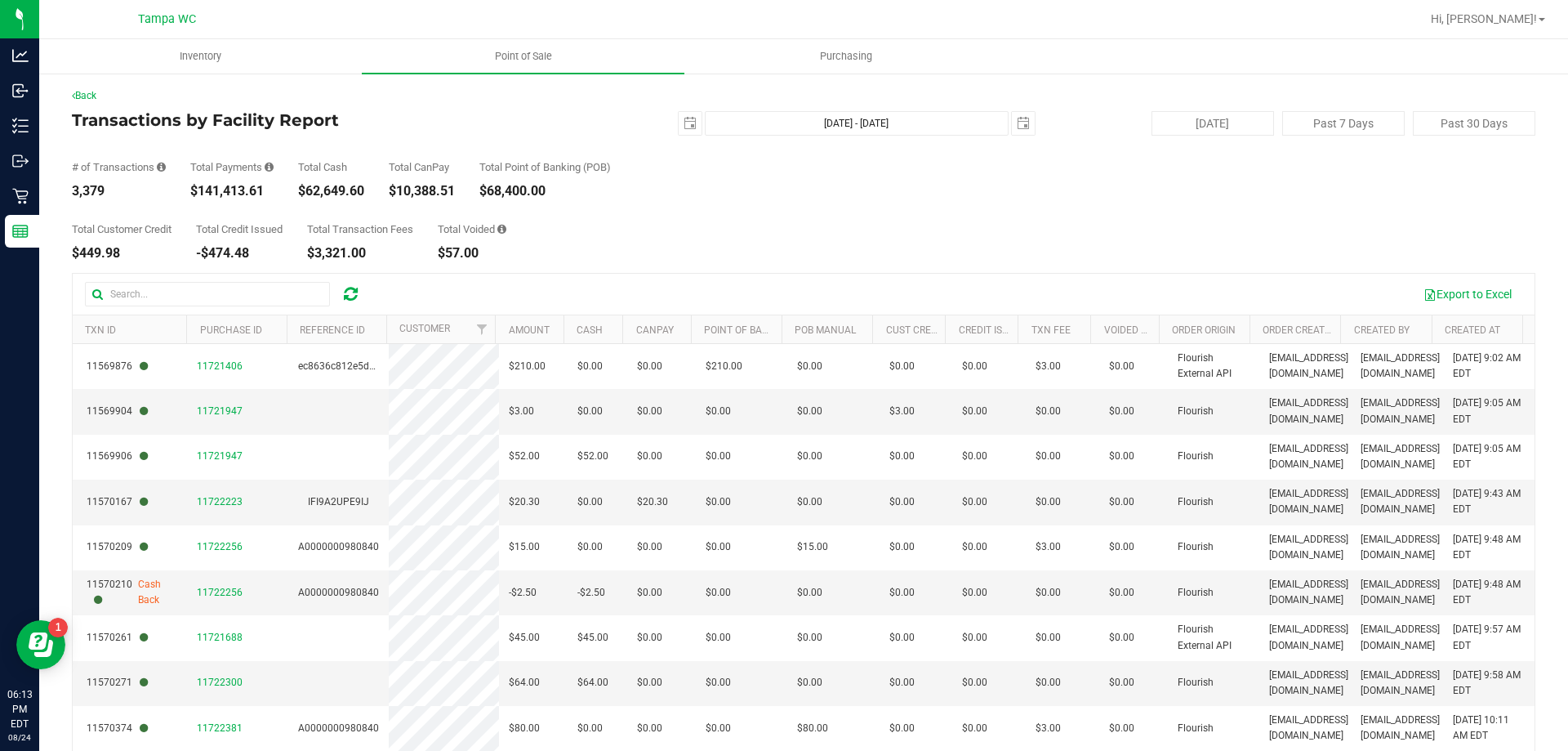
copy div "$141,413.61"
click at [683, 121] on span "select" at bounding box center [690, 123] width 13 height 13
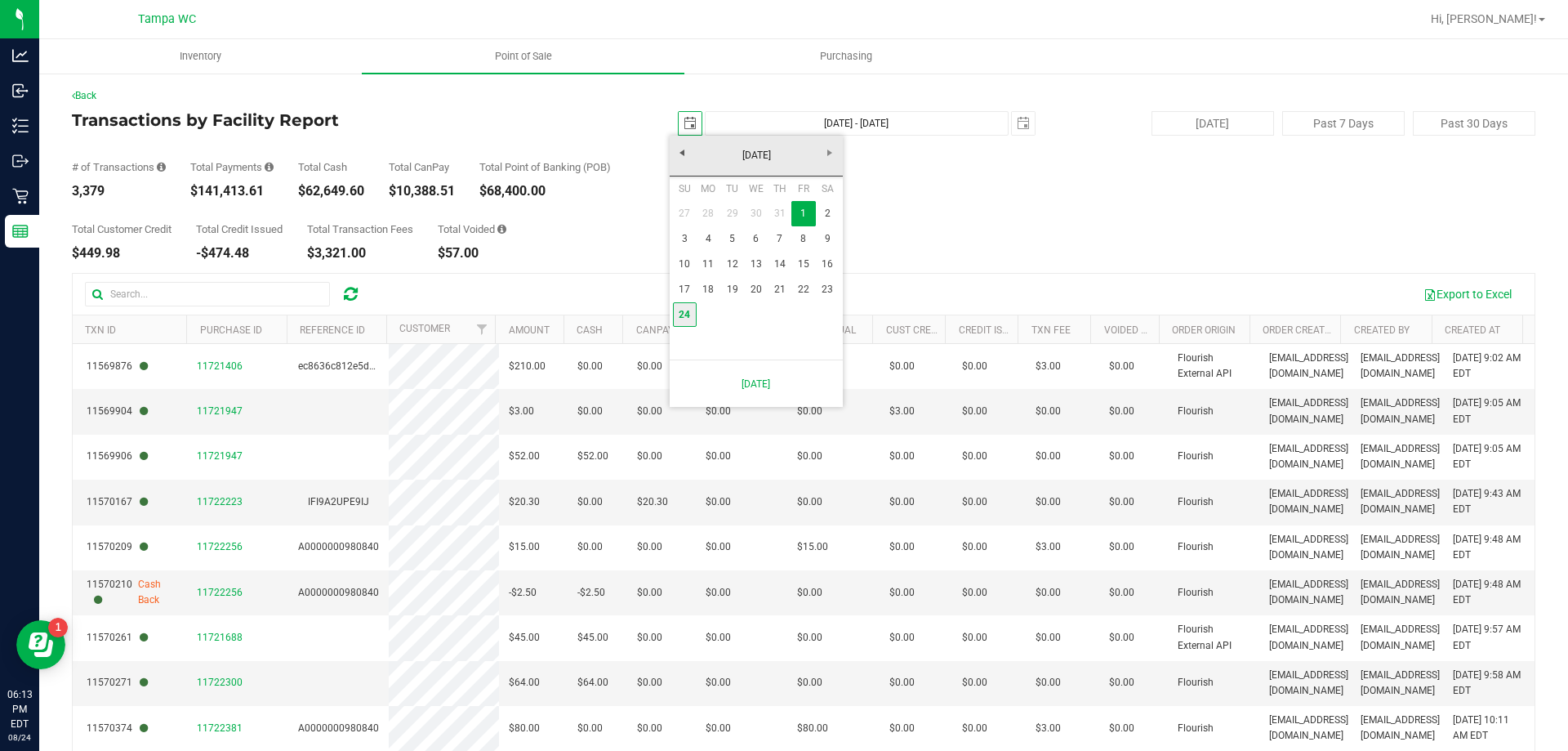
drag, startPoint x: 683, startPoint y: 310, endPoint x: 693, endPoint y: 298, distance: 15.6
click at [683, 310] on link "24" at bounding box center [684, 315] width 24 height 25
type input "[DATE]"
type input "[DATE] - [DATE]"
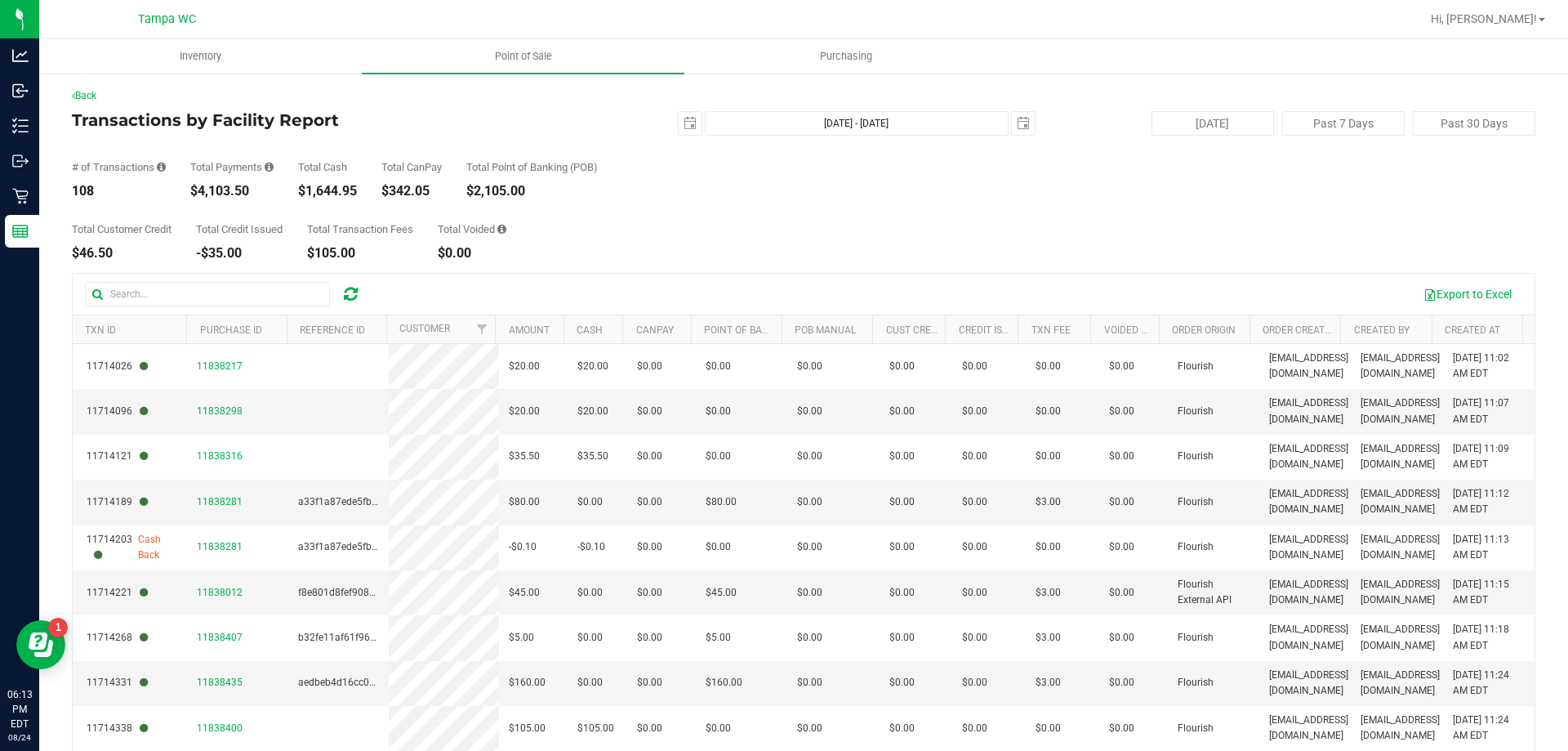
drag, startPoint x: 72, startPoint y: 187, endPoint x: 106, endPoint y: 187, distance: 34.0
click at [106, 187] on div "108" at bounding box center [119, 192] width 94 height 13
copy div "108"
click at [687, 127] on span "select" at bounding box center [690, 123] width 13 height 13
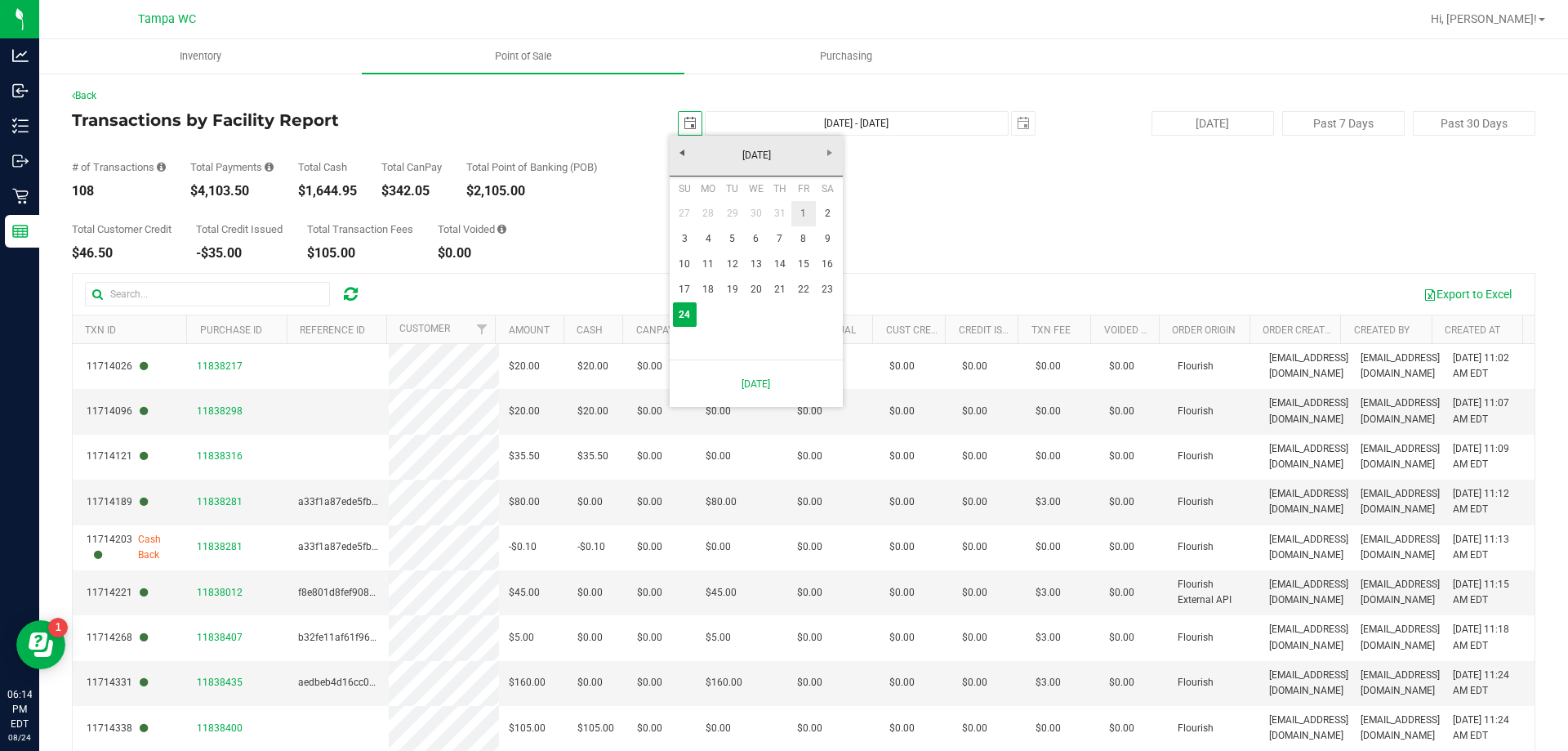
click at [800, 213] on link "1" at bounding box center [803, 214] width 24 height 25
type input "[DATE]"
type input "[DATE] - [DATE]"
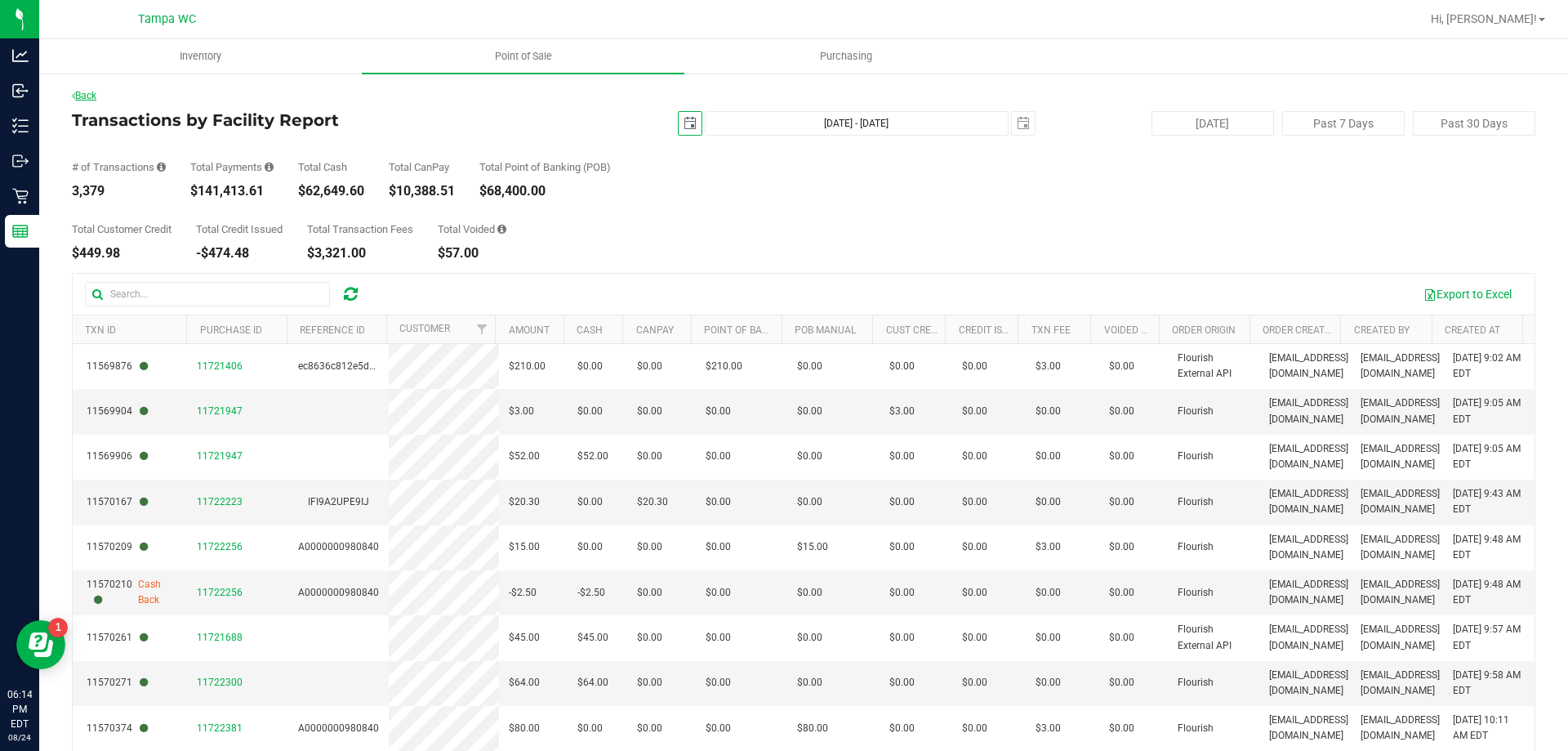
click at [89, 98] on link "Back" at bounding box center [84, 95] width 24 height 12
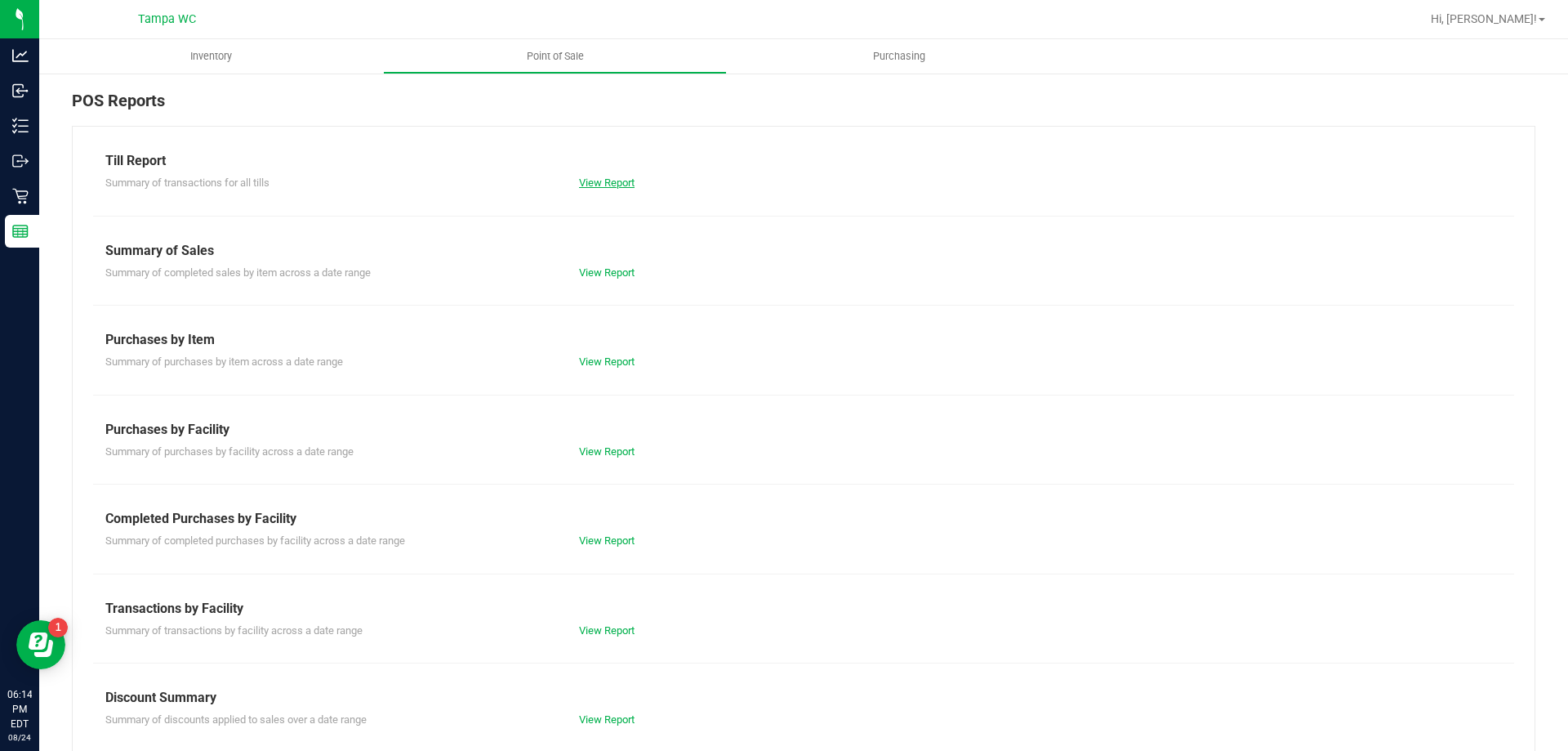
click at [590, 180] on link "View Report" at bounding box center [607, 182] width 56 height 13
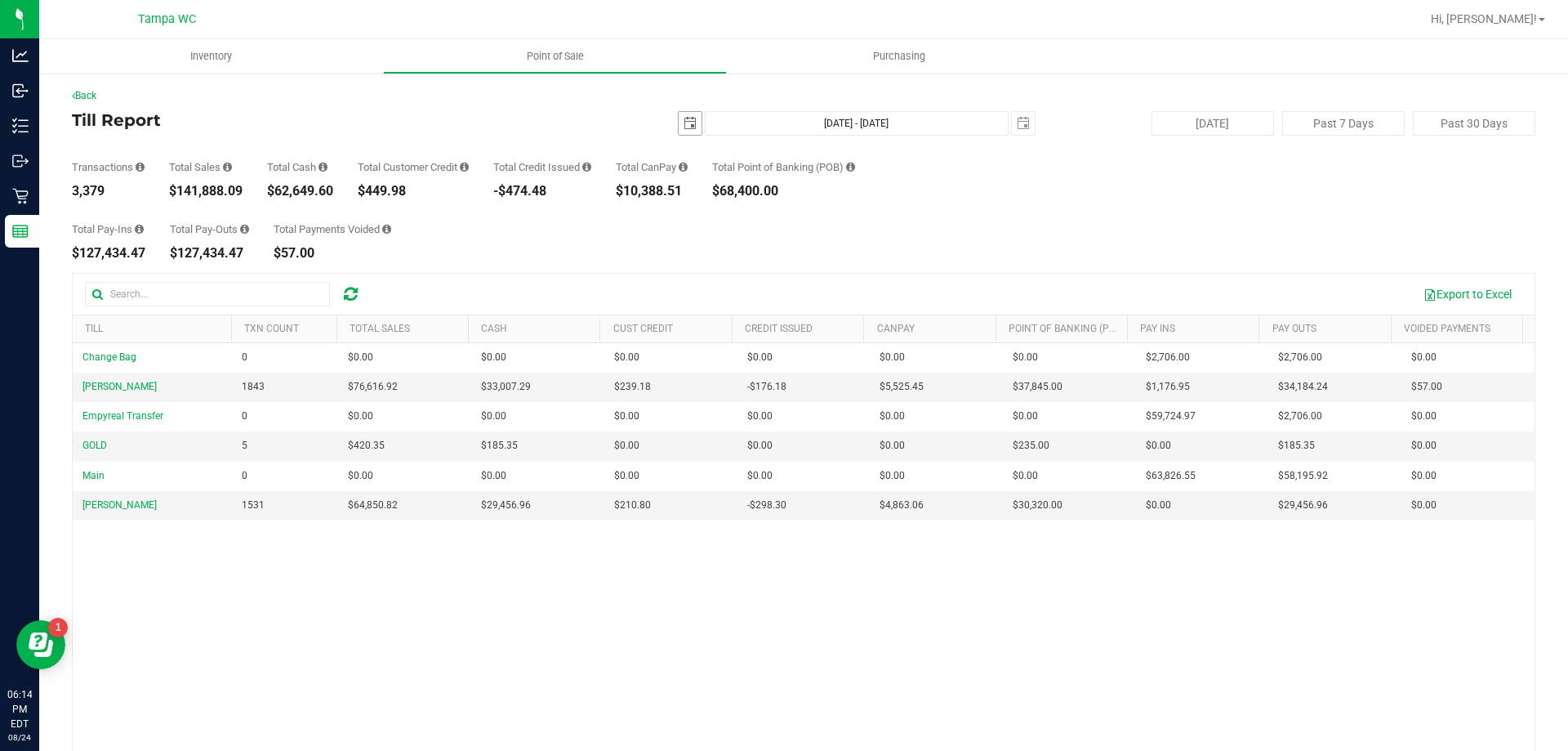
click at [683, 125] on span "select" at bounding box center [690, 123] width 13 height 13
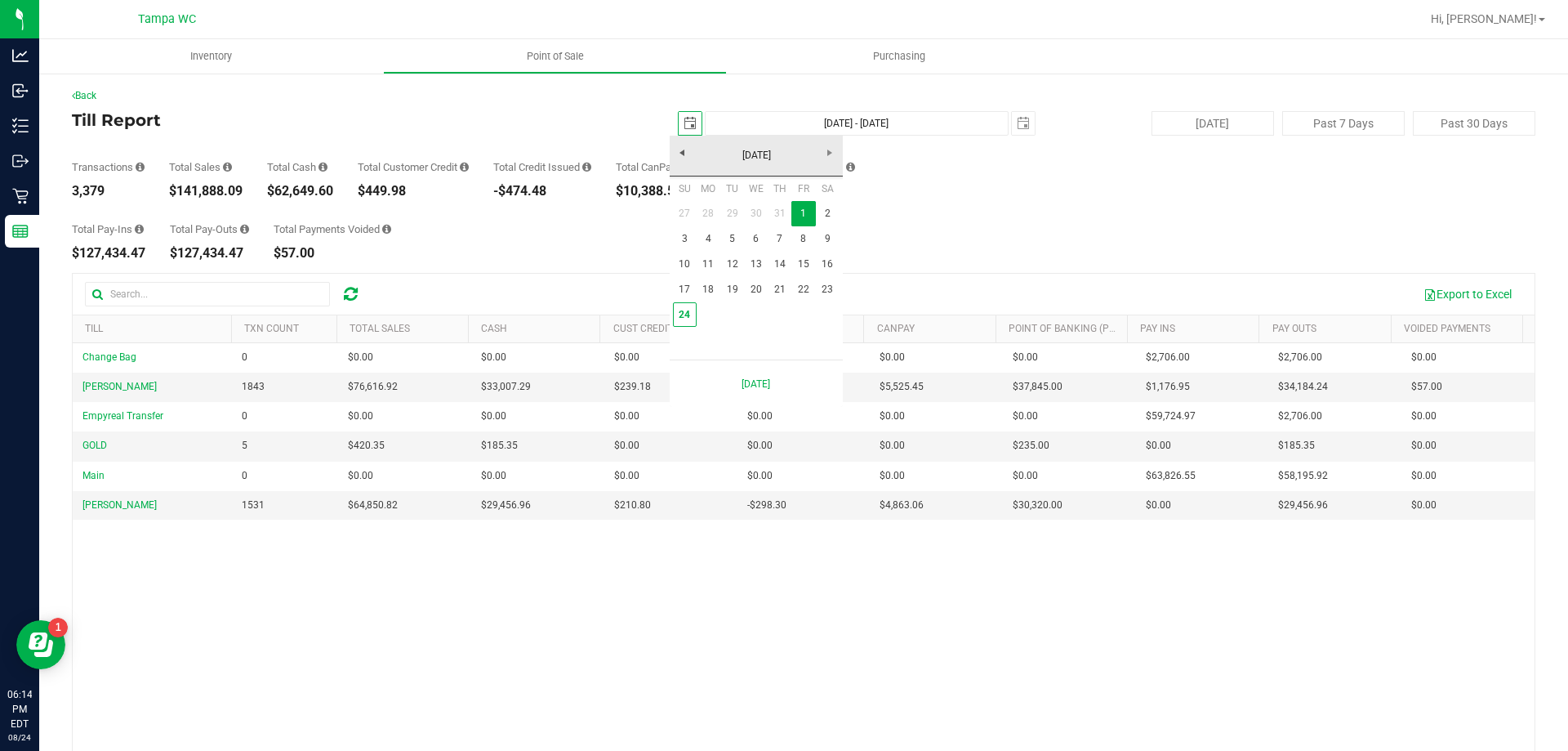
scroll to position [0, 40]
click at [685, 321] on link "24" at bounding box center [684, 315] width 24 height 25
type input "[DATE]"
type input "[DATE] - [DATE]"
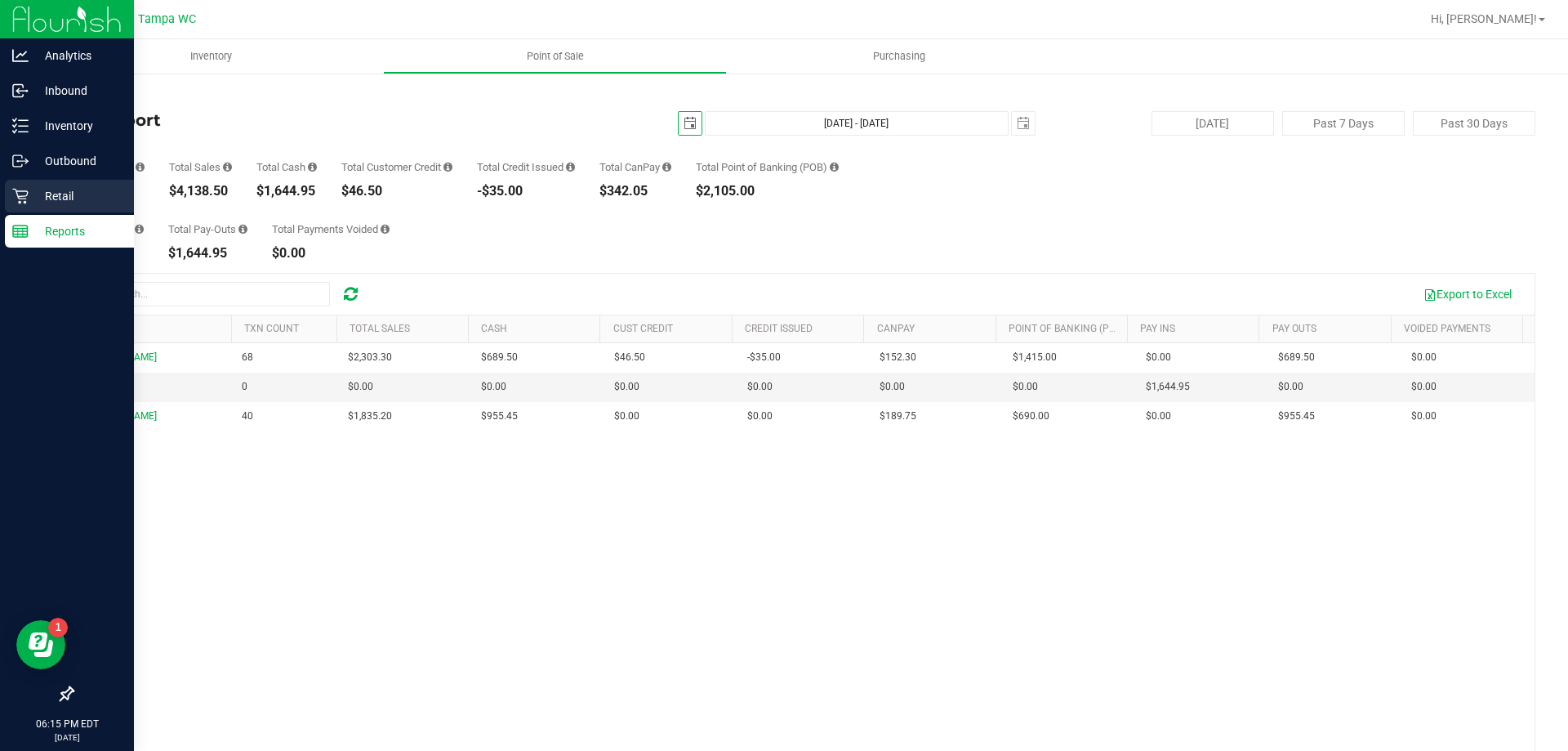
click at [48, 194] on p "Retail" at bounding box center [78, 195] width 98 height 19
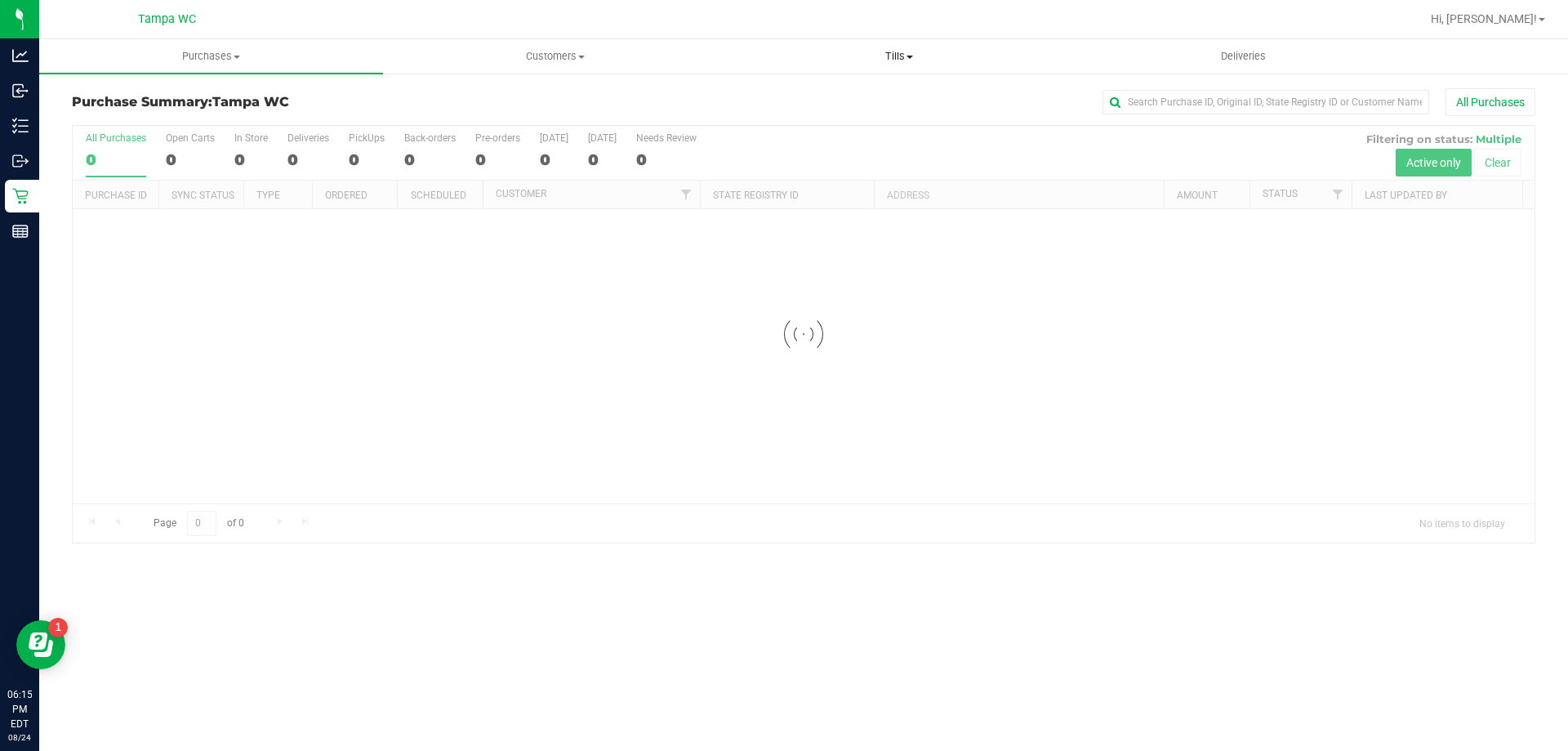
click at [914, 48] on uib-tab-heading "Tills Manage tills Reconcile e-payments" at bounding box center [899, 57] width 343 height 33
click at [801, 91] on span "Manage tills" at bounding box center [782, 98] width 111 height 13
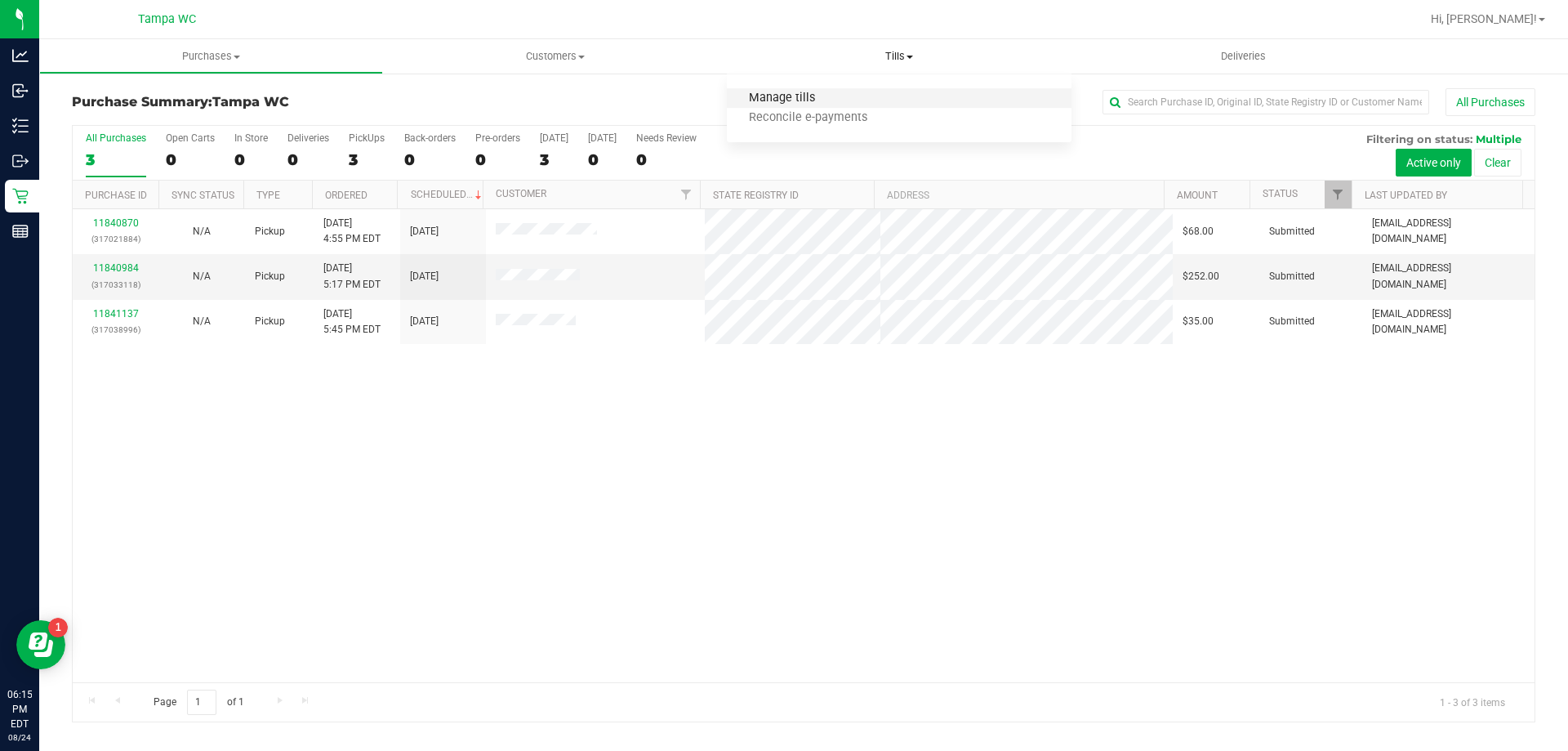
click at [777, 92] on span "Manage tills" at bounding box center [782, 98] width 111 height 13
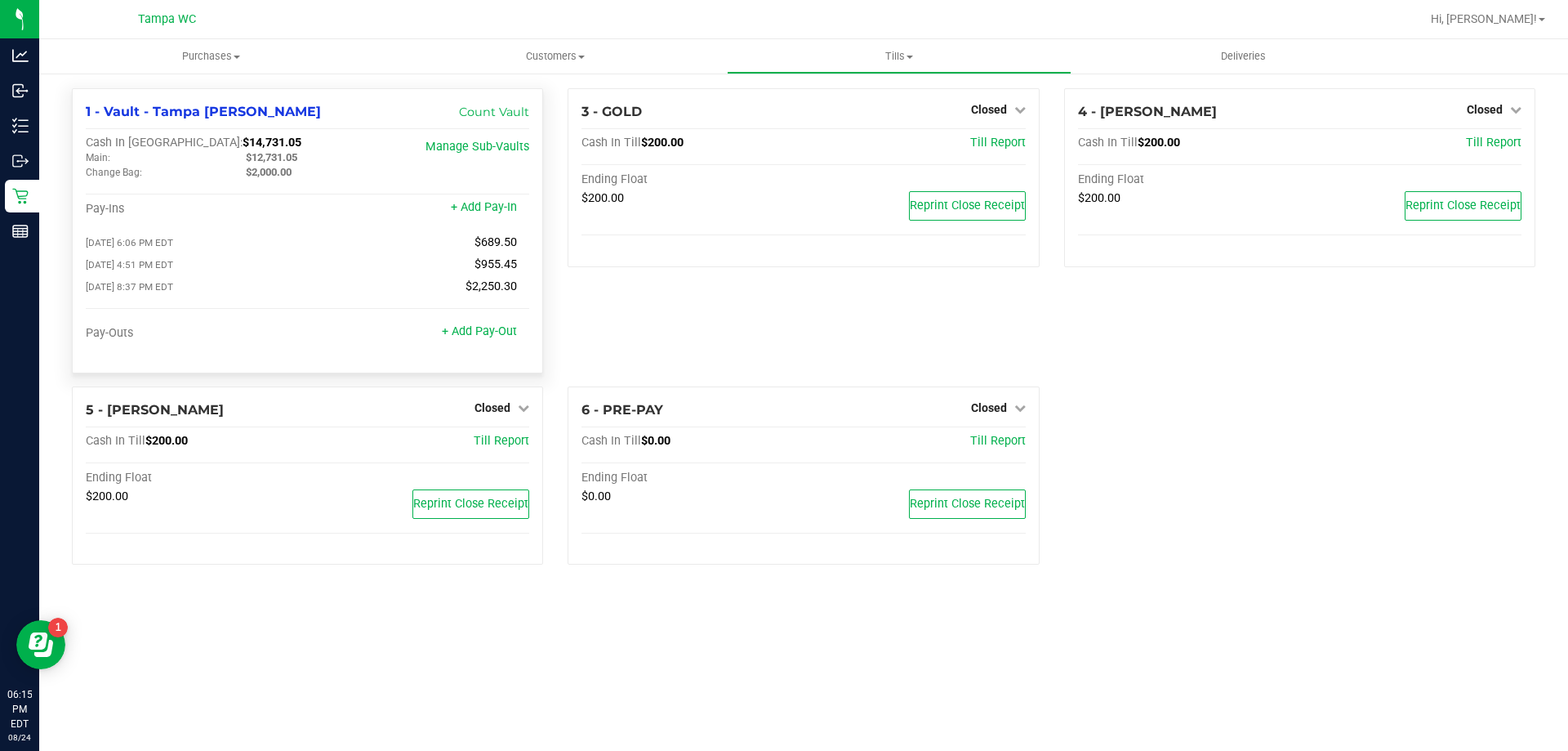
drag, startPoint x: 246, startPoint y: 154, endPoint x: 306, endPoint y: 151, distance: 60.1
click at [306, 151] on div "$12,731.05" at bounding box center [314, 157] width 160 height 14
copy span "$12,731.05"
